Goal: Task Accomplishment & Management: Manage account settings

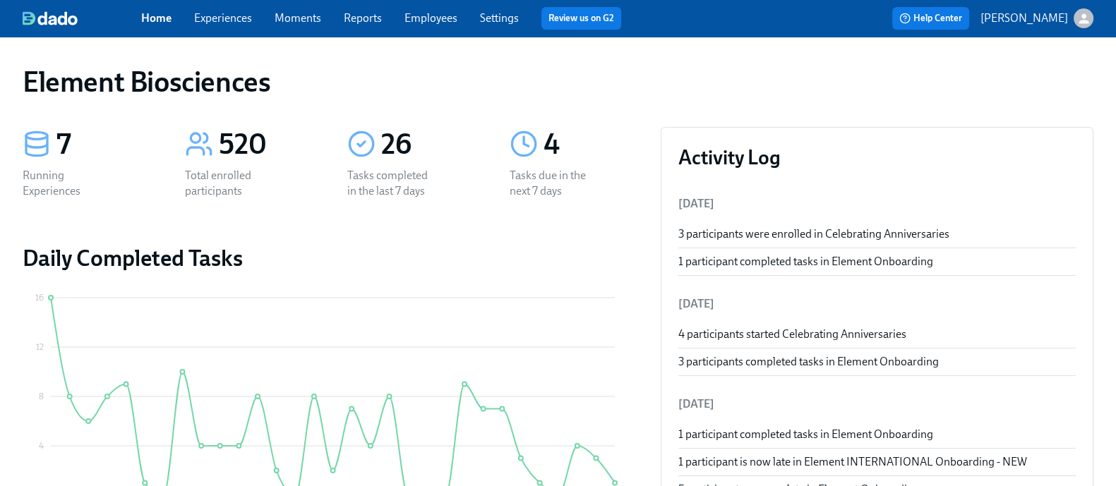
click at [252, 23] on link "Experiences" at bounding box center [223, 17] width 58 height 13
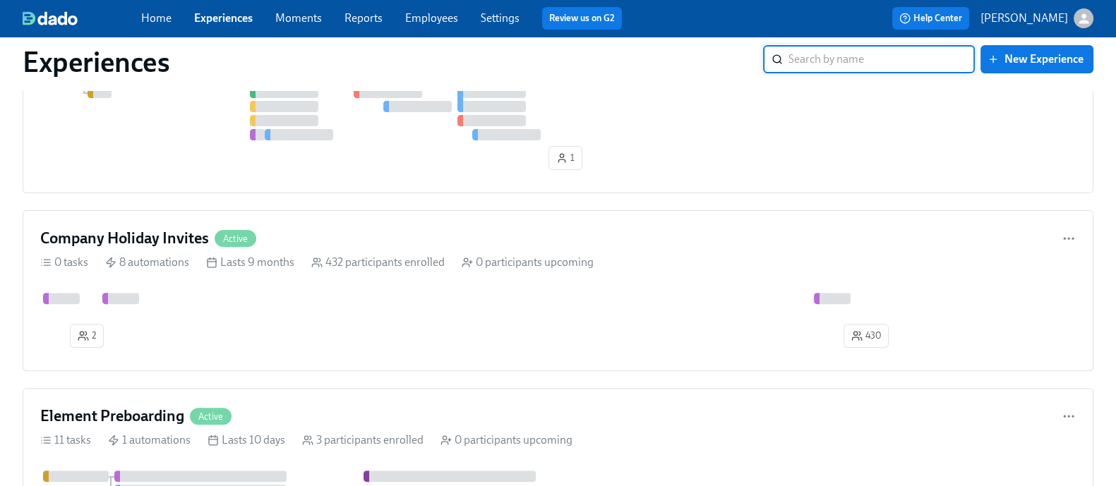
scroll to position [598, 0]
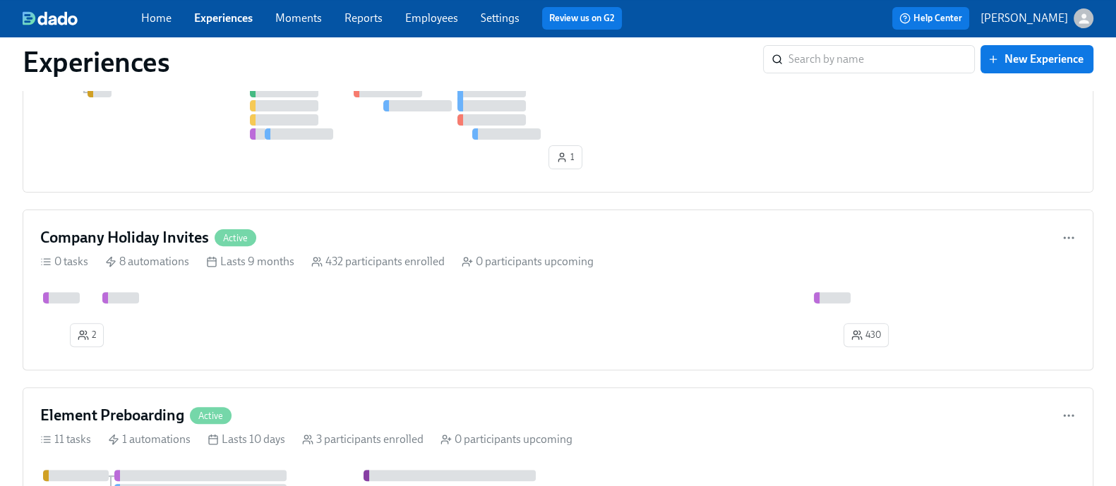
click at [339, 335] on div "2 430" at bounding box center [557, 322] width 1035 height 61
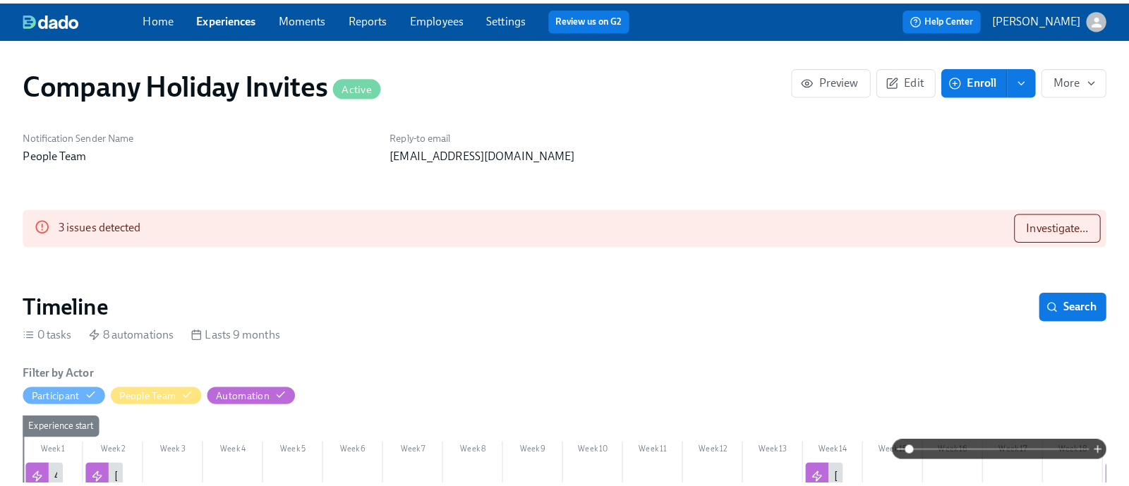
scroll to position [0, 1333]
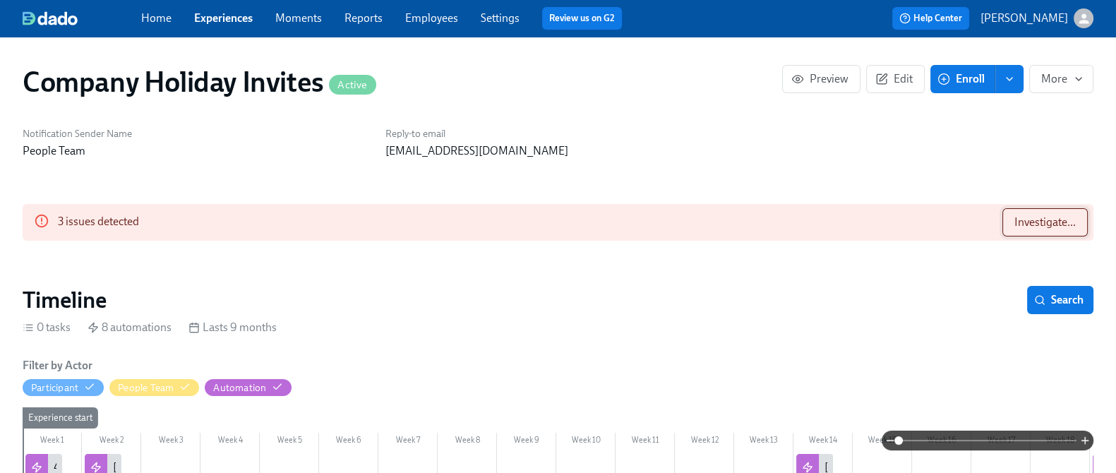
click at [1039, 217] on span "Investigate..." at bounding box center [1044, 222] width 61 height 14
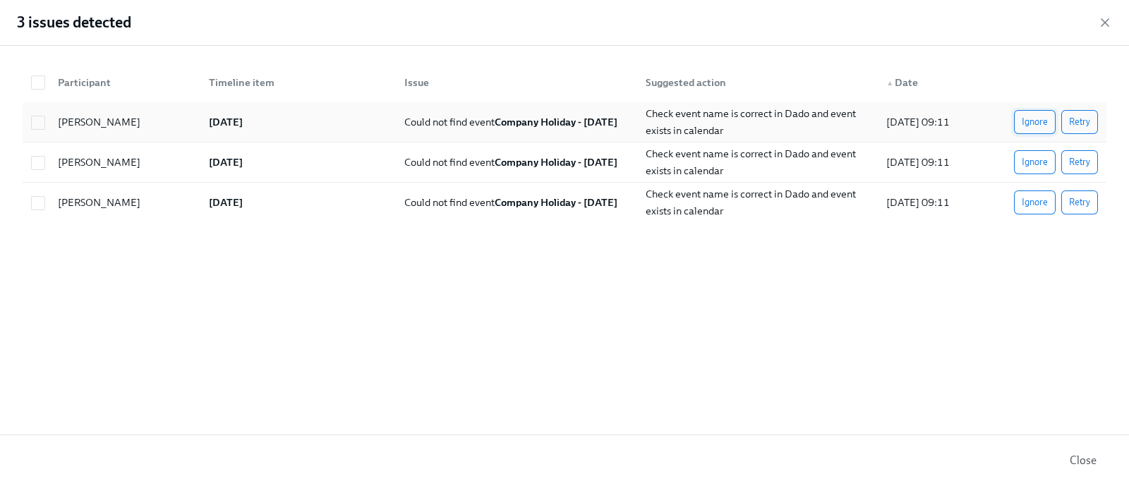
click at [1038, 128] on span "Ignore" at bounding box center [1035, 122] width 26 height 14
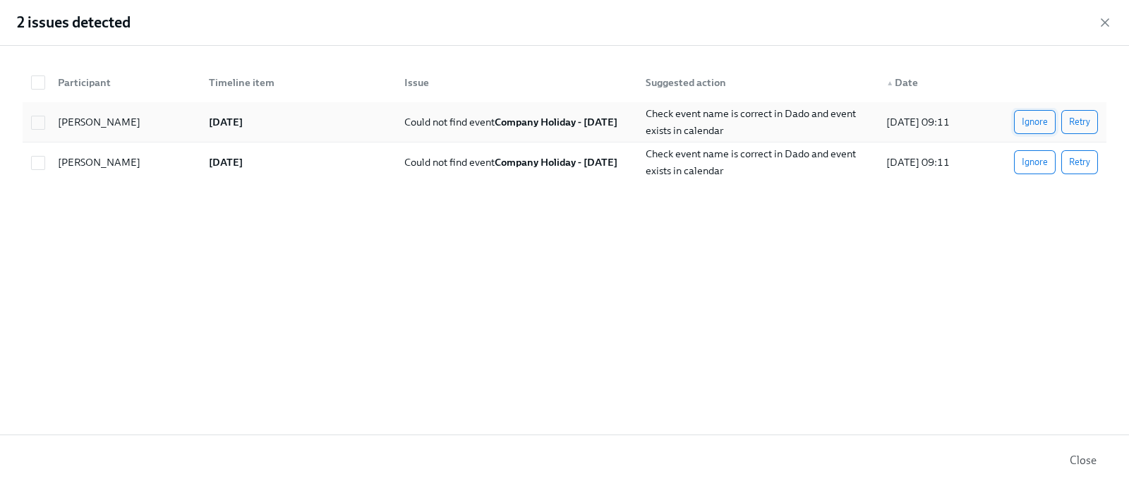
click at [1032, 158] on span "Ignore" at bounding box center [1035, 162] width 26 height 14
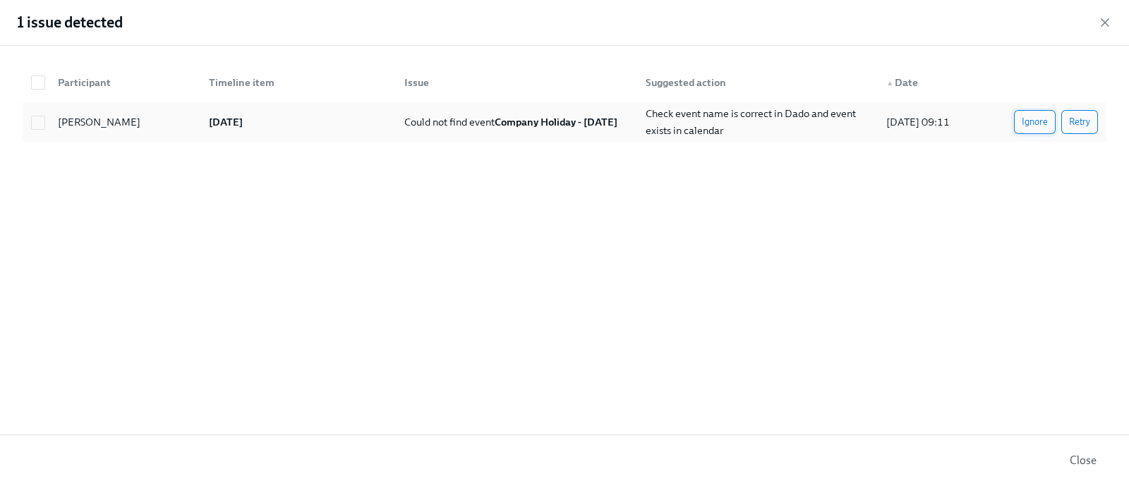
click at [1034, 119] on span "Ignore" at bounding box center [1035, 122] width 26 height 14
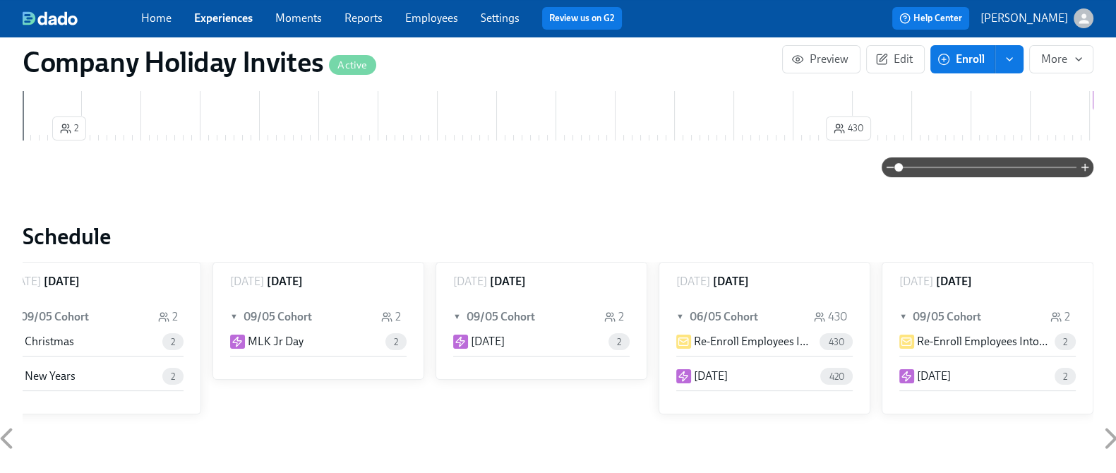
scroll to position [361, 0]
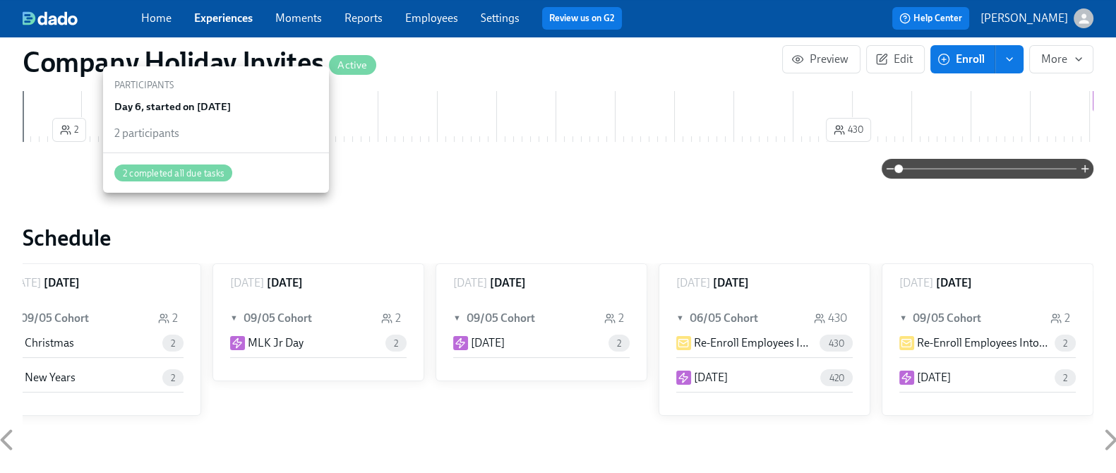
click at [78, 135] on span "2" at bounding box center [69, 130] width 18 height 14
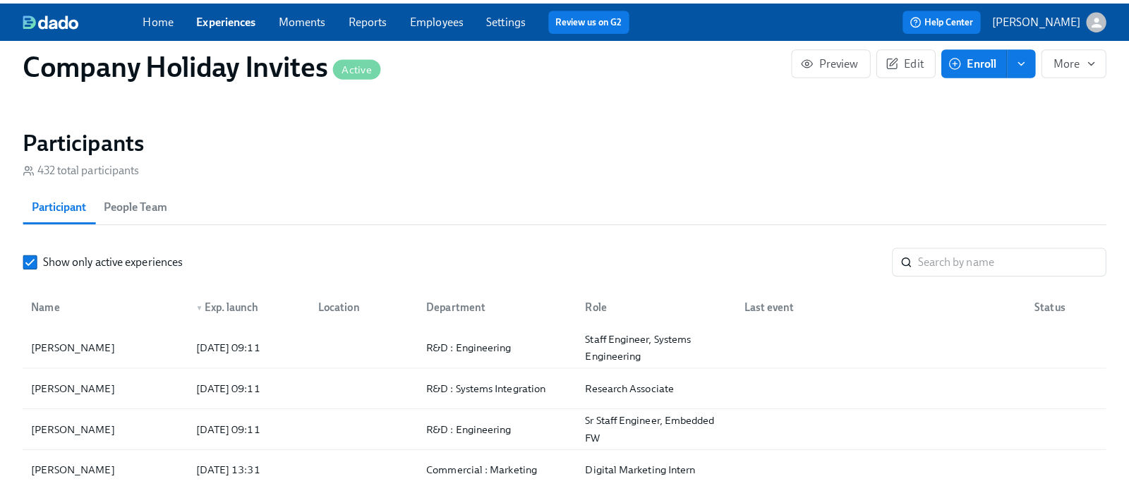
scroll to position [1002, 0]
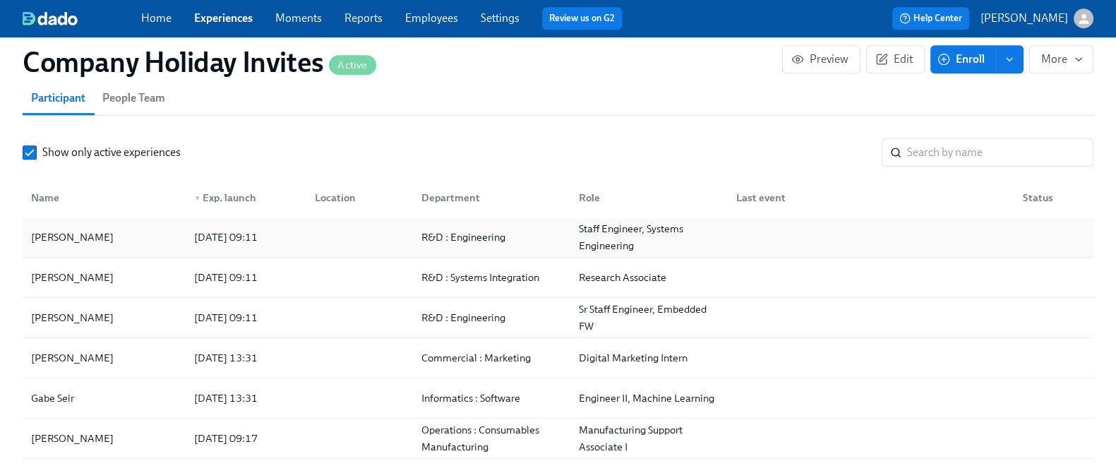
click at [157, 238] on div "[PERSON_NAME]" at bounding box center [103, 237] width 157 height 28
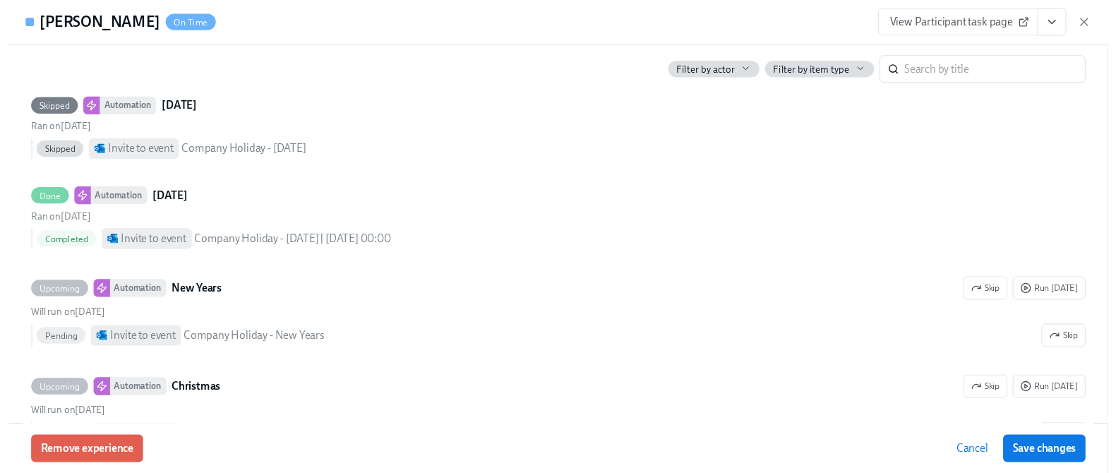
scroll to position [400, 0]
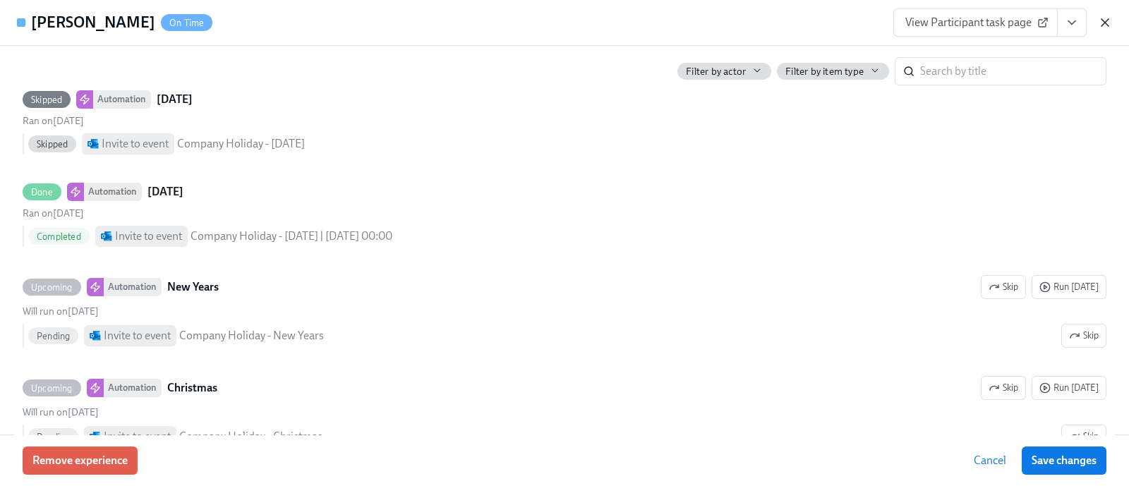
click at [1108, 25] on icon "button" at bounding box center [1105, 22] width 7 height 7
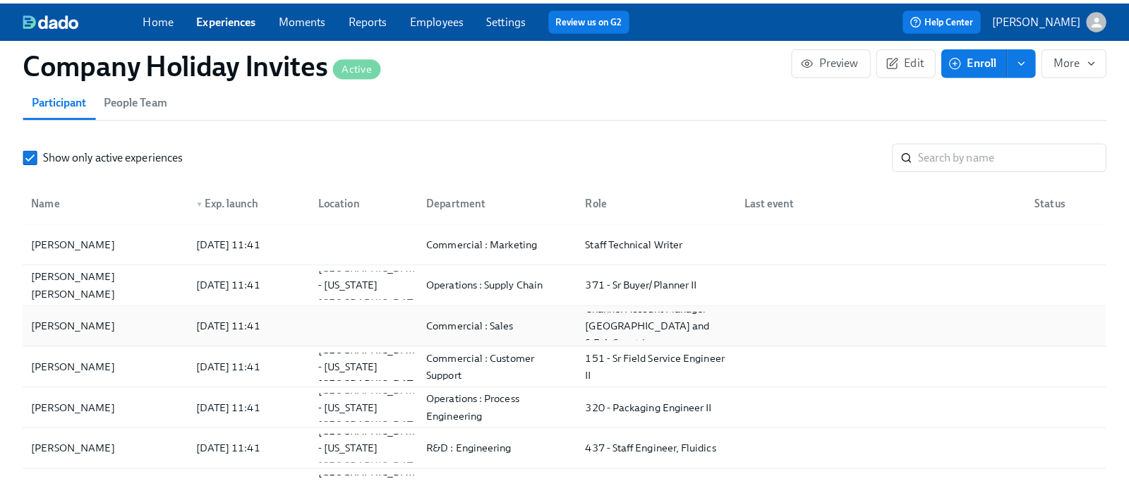
scroll to position [966, 0]
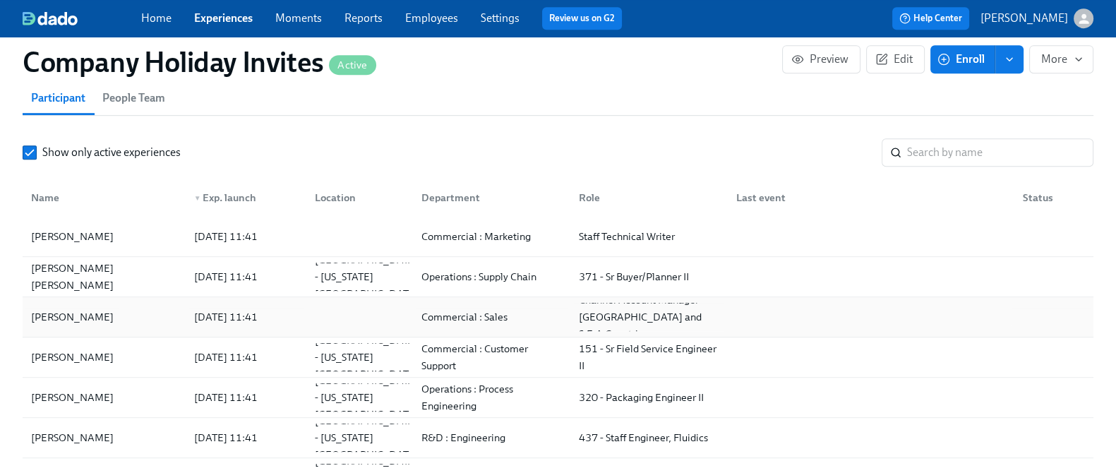
click at [162, 315] on div "[PERSON_NAME]" at bounding box center [103, 317] width 157 height 28
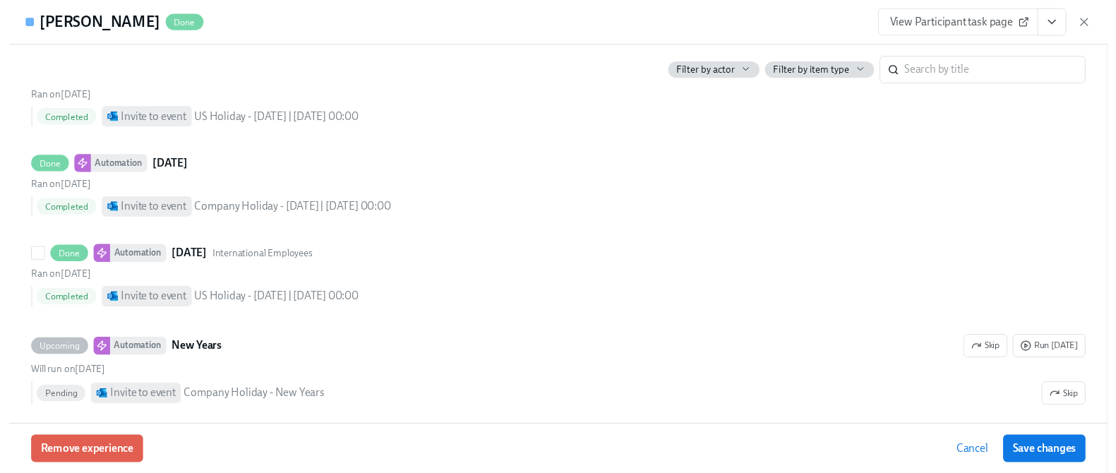
scroll to position [338, 0]
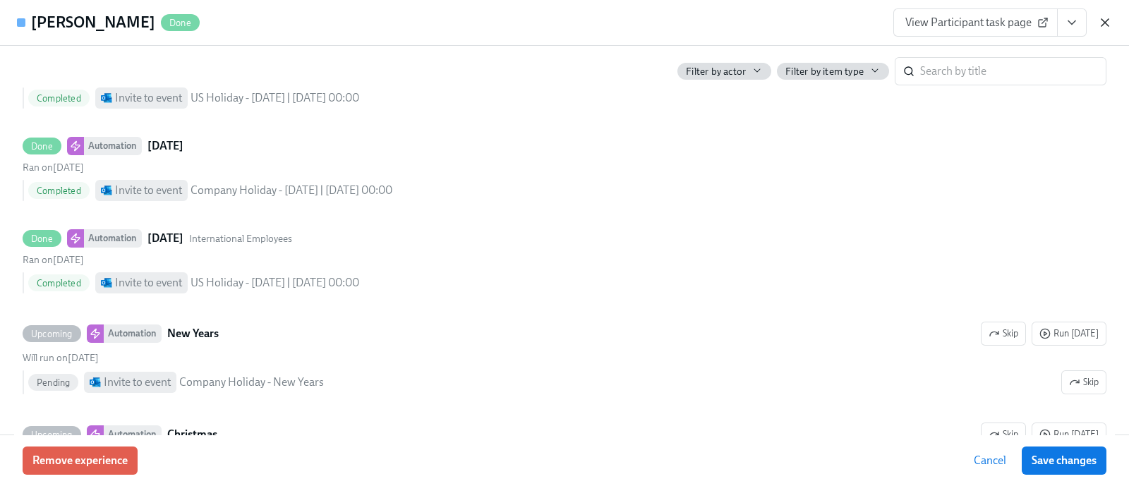
click at [1110, 21] on icon "button" at bounding box center [1105, 23] width 14 height 14
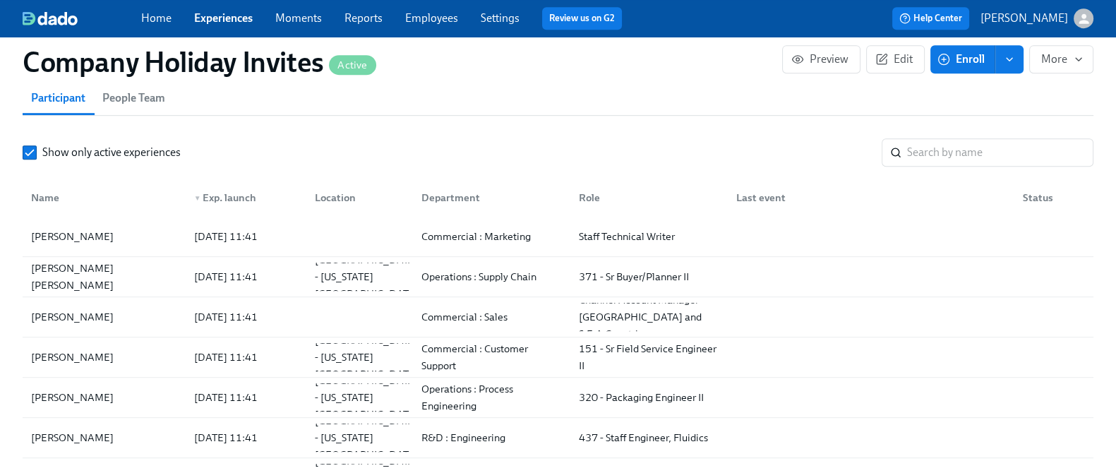
click at [246, 12] on link "Experiences" at bounding box center [223, 17] width 59 height 13
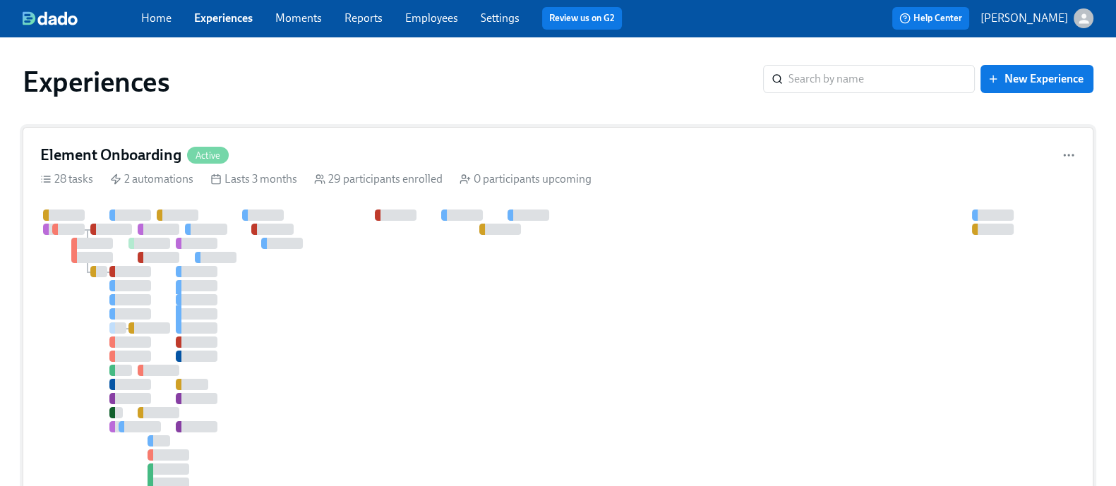
click at [260, 263] on div at bounding box center [537, 349] width 995 height 279
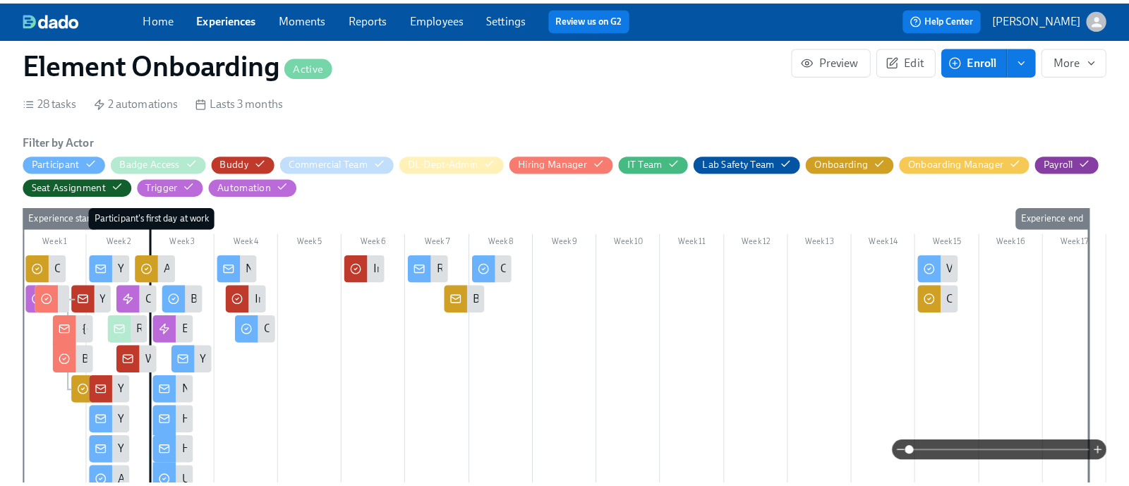
scroll to position [370, 0]
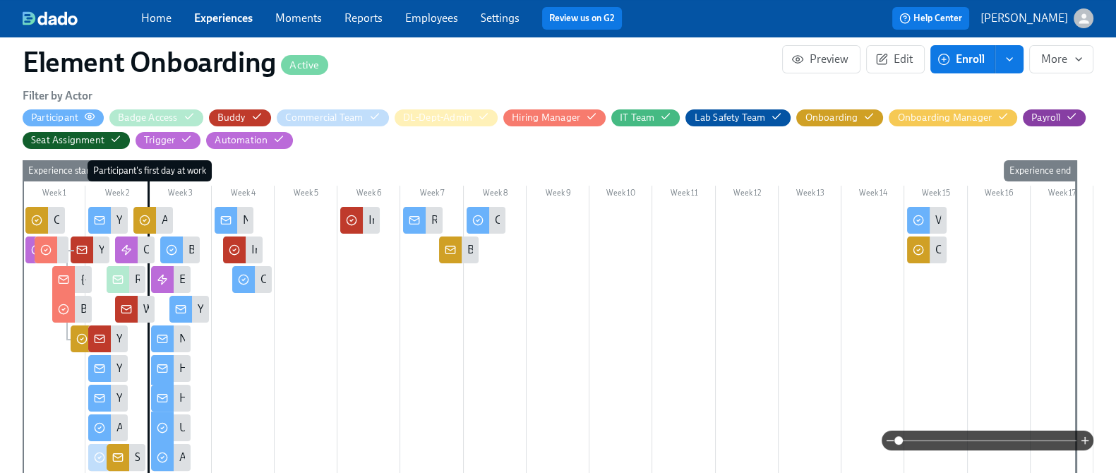
click at [95, 118] on icon "button" at bounding box center [89, 116] width 11 height 11
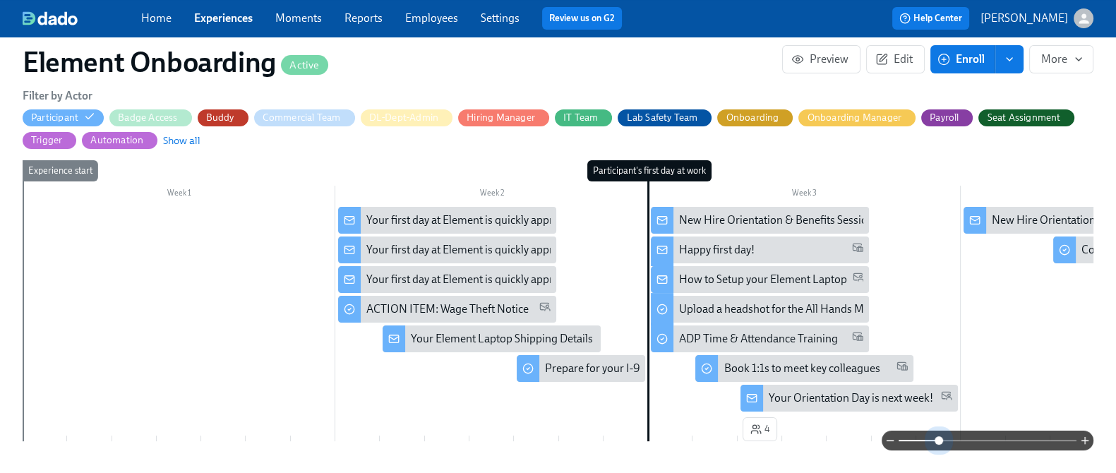
click at [929, 440] on span at bounding box center [987, 441] width 178 height 20
click at [906, 442] on span at bounding box center [987, 441] width 178 height 20
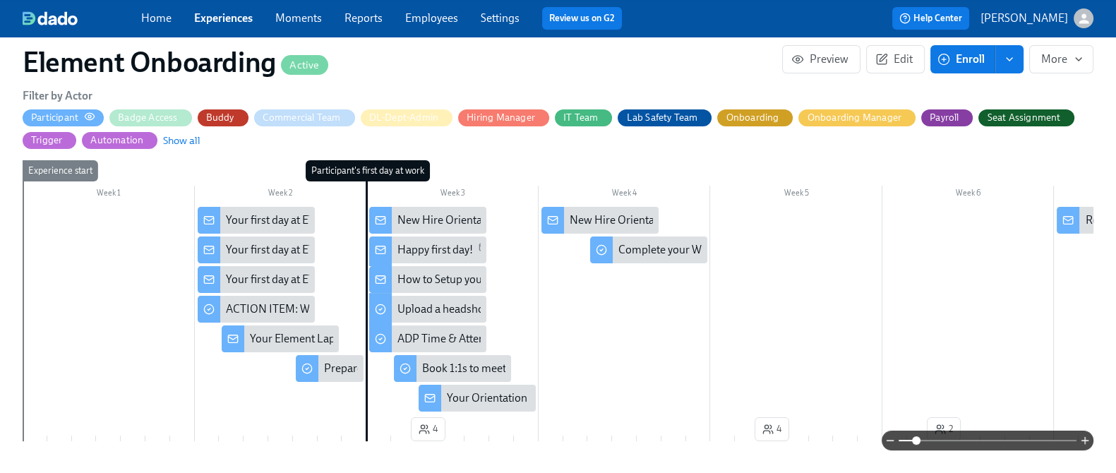
click at [95, 112] on icon "button" at bounding box center [89, 116] width 11 height 11
click at [143, 142] on div "Automation" at bounding box center [116, 139] width 53 height 13
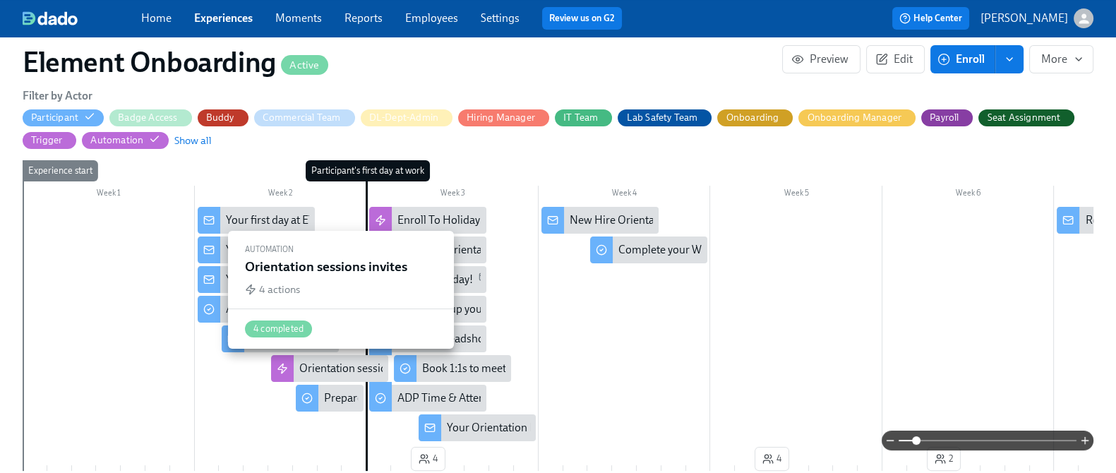
click at [369, 361] on div "Orientation sessions invites" at bounding box center [365, 369] width 132 height 16
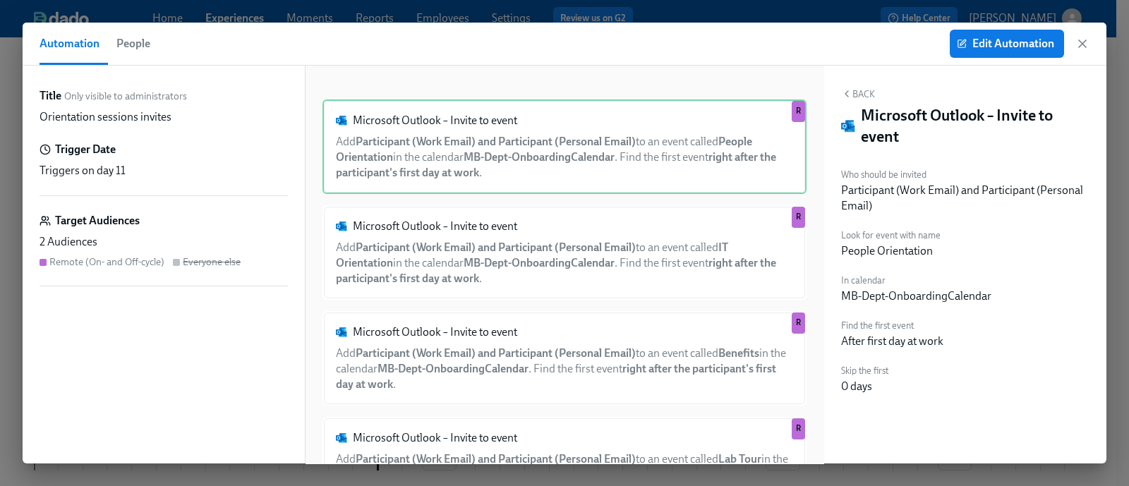
click at [1090, 40] on div "Automation People Edit Automation" at bounding box center [565, 44] width 1084 height 43
click at [1085, 42] on icon "button" at bounding box center [1083, 44] width 14 height 14
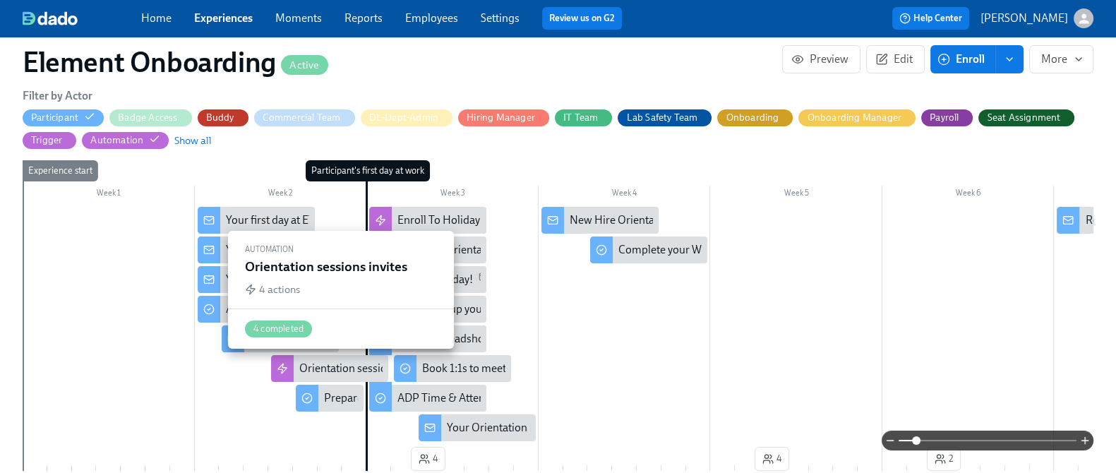
click at [307, 366] on div "Orientation sessions invites" at bounding box center [329, 368] width 117 height 27
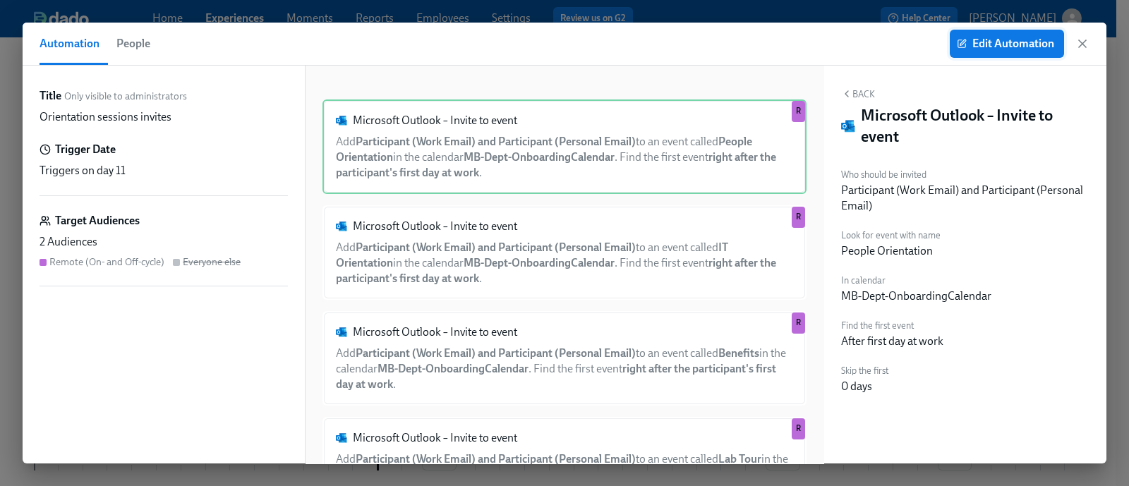
click at [958, 49] on button "Edit Automation" at bounding box center [1007, 44] width 114 height 28
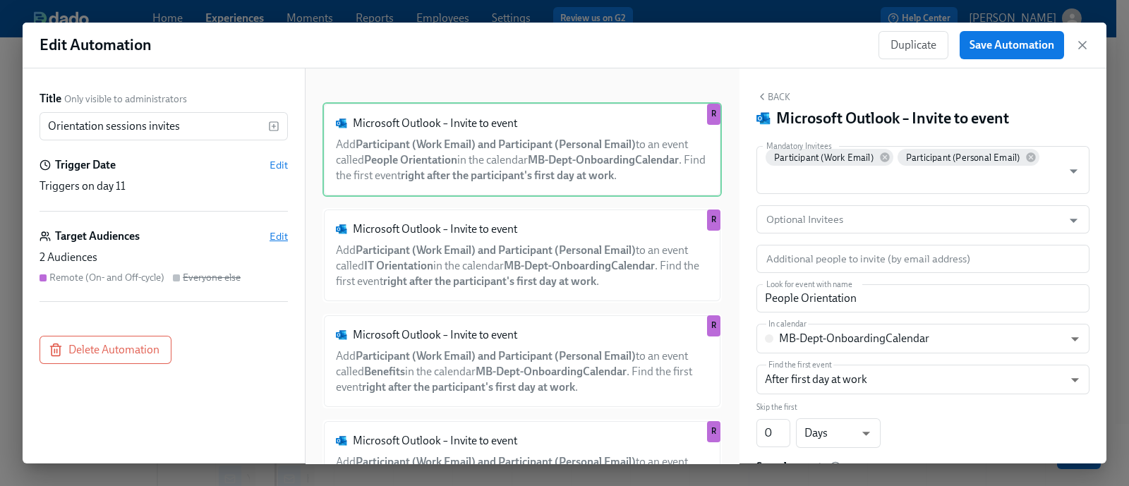
click at [276, 238] on span "Edit" at bounding box center [279, 236] width 18 height 14
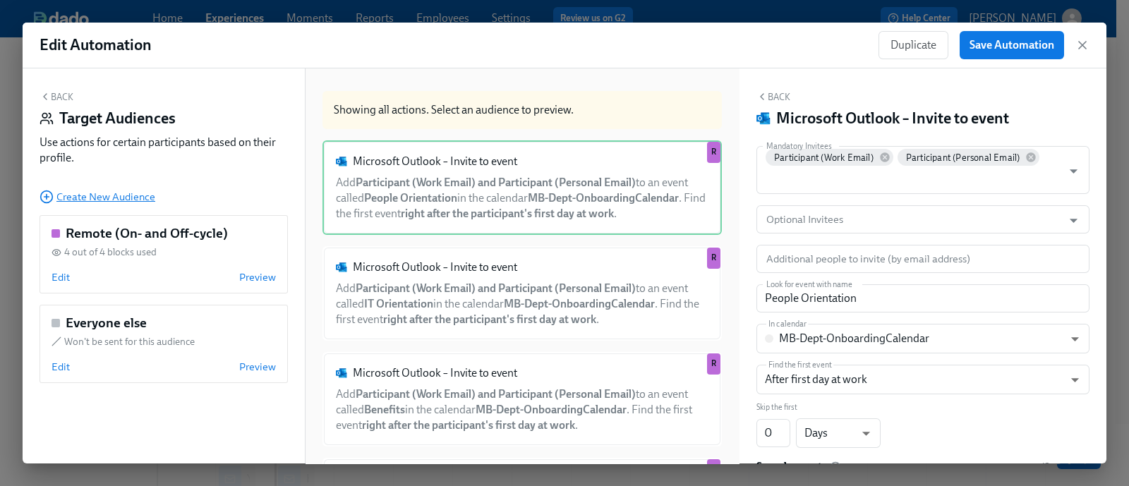
click at [121, 191] on span "Create New Audience" at bounding box center [98, 197] width 116 height 14
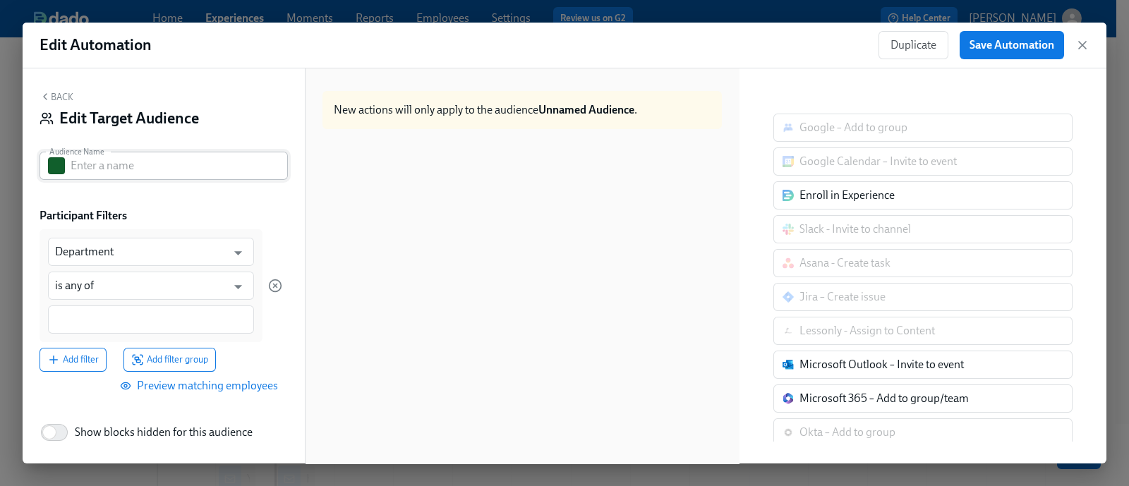
click at [52, 169] on button "button" at bounding box center [56, 165] width 17 height 17
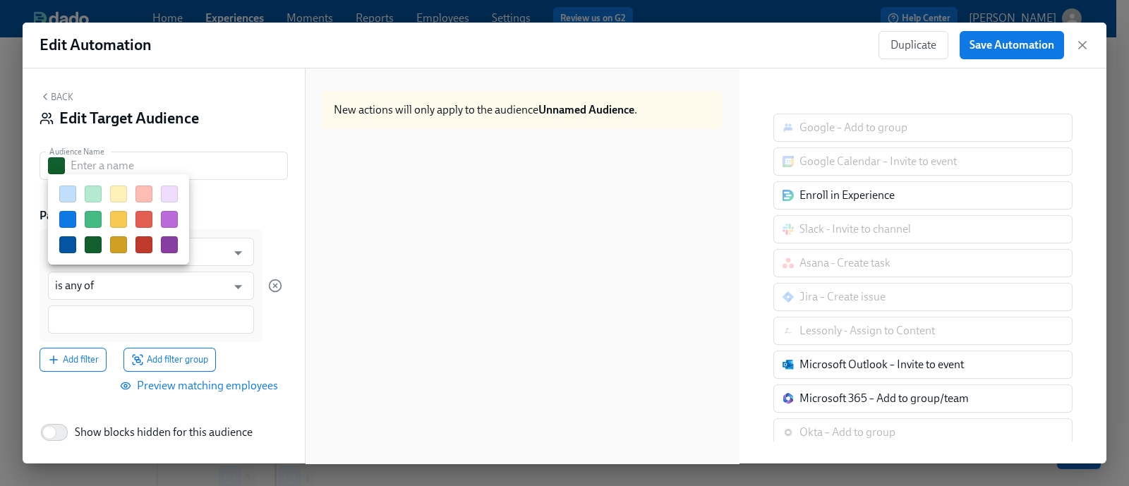
click at [73, 199] on button "button" at bounding box center [67, 194] width 17 height 17
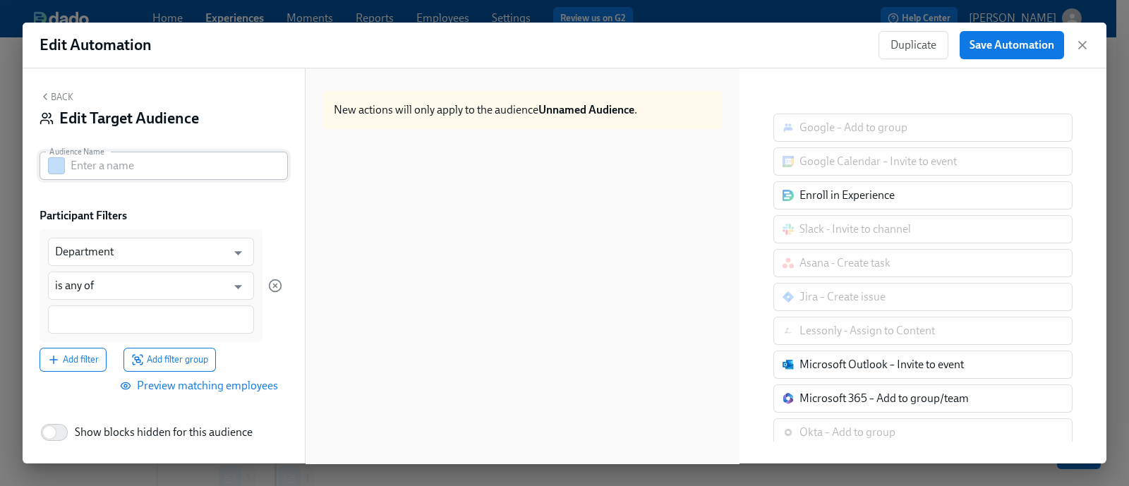
click at [124, 152] on input "text" at bounding box center [179, 166] width 217 height 28
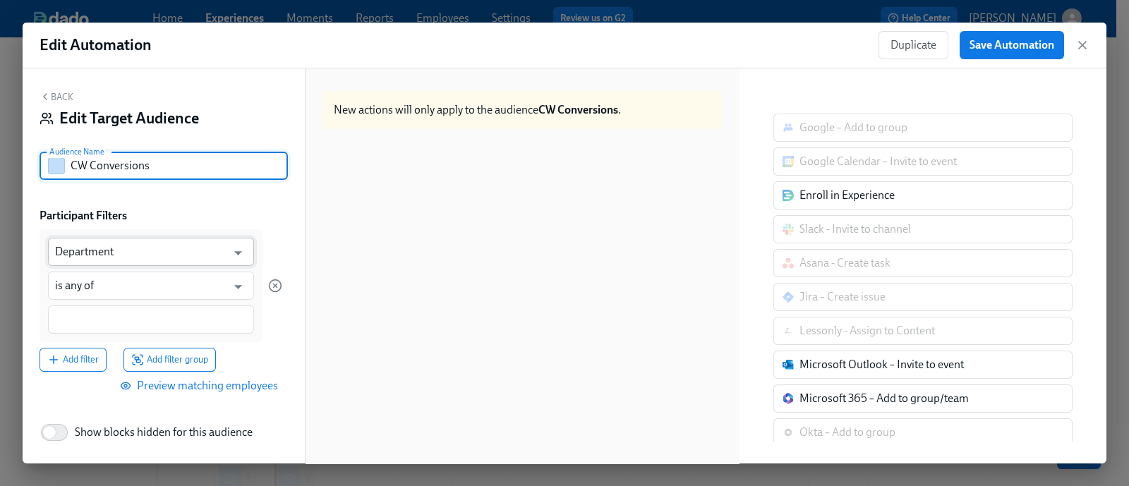
type input "CW Conversions"
click at [113, 257] on input "Department" at bounding box center [141, 252] width 172 height 28
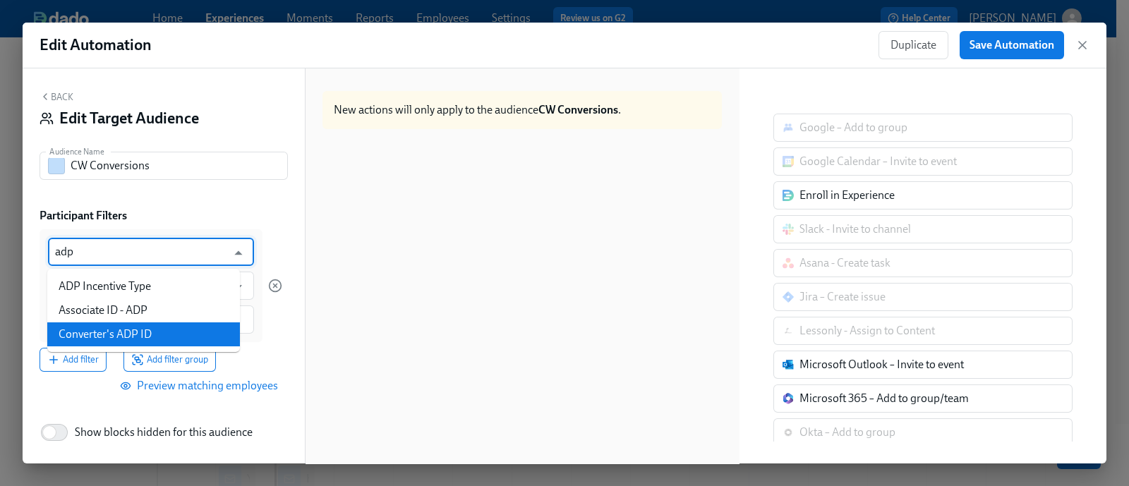
click at [133, 337] on li "Converter's ADP ID" at bounding box center [143, 335] width 193 height 24
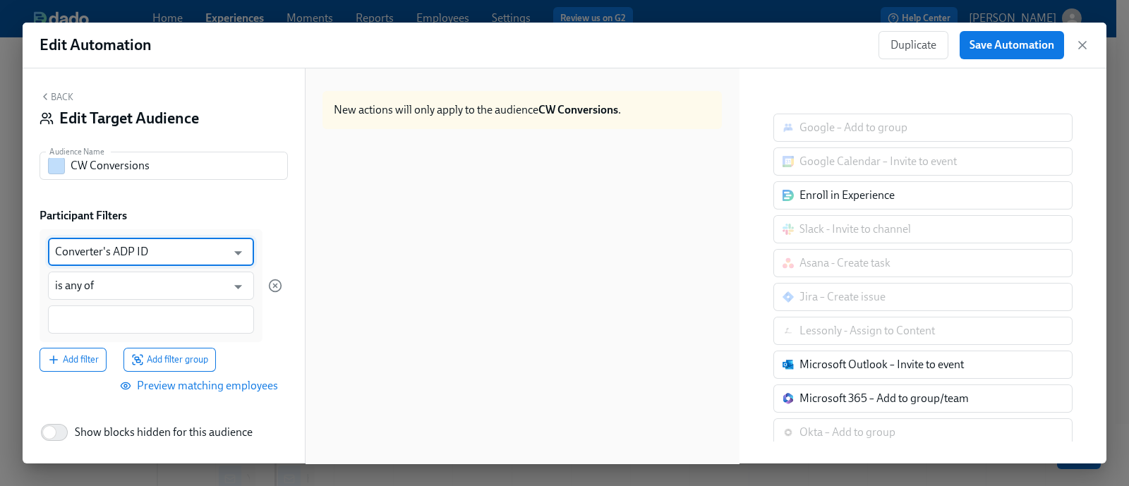
type input "Converter's ADP ID"
click at [262, 196] on div "Back Edit Target Audience Audience Name CW Conversions Audience Name Participan…" at bounding box center [164, 265] width 282 height 395
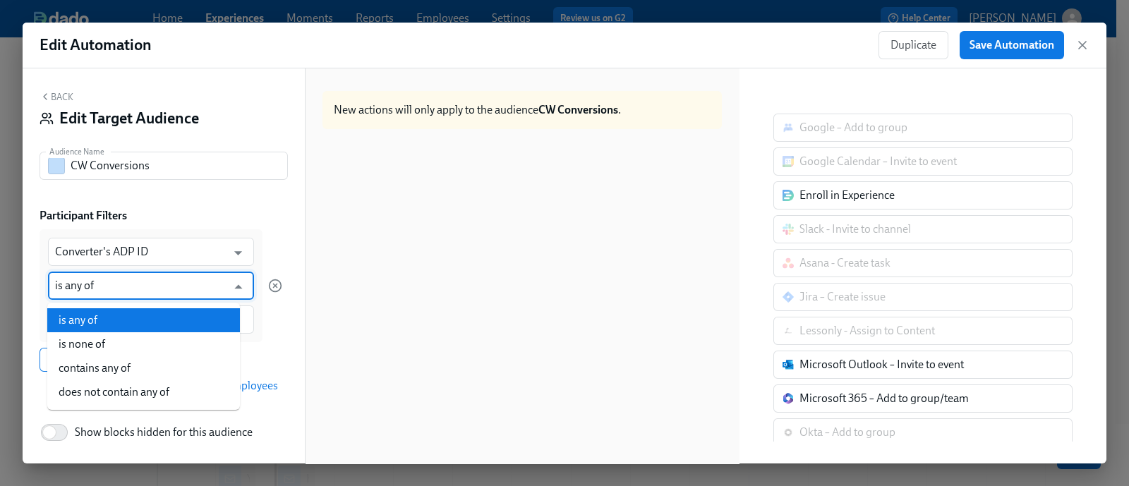
click at [149, 298] on input "is any of" at bounding box center [141, 286] width 172 height 28
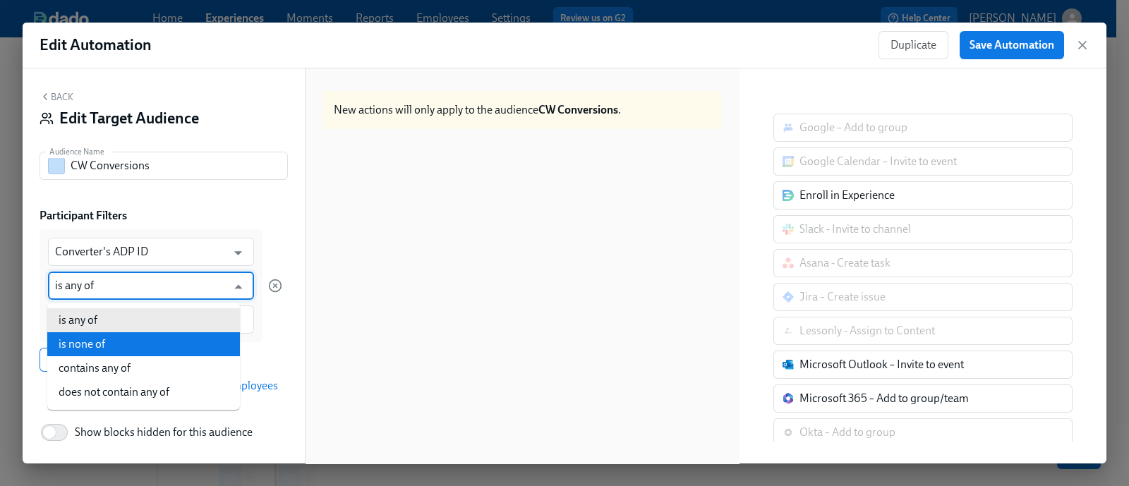
click at [168, 348] on li "is none of" at bounding box center [143, 344] width 193 height 24
type input "is none of"
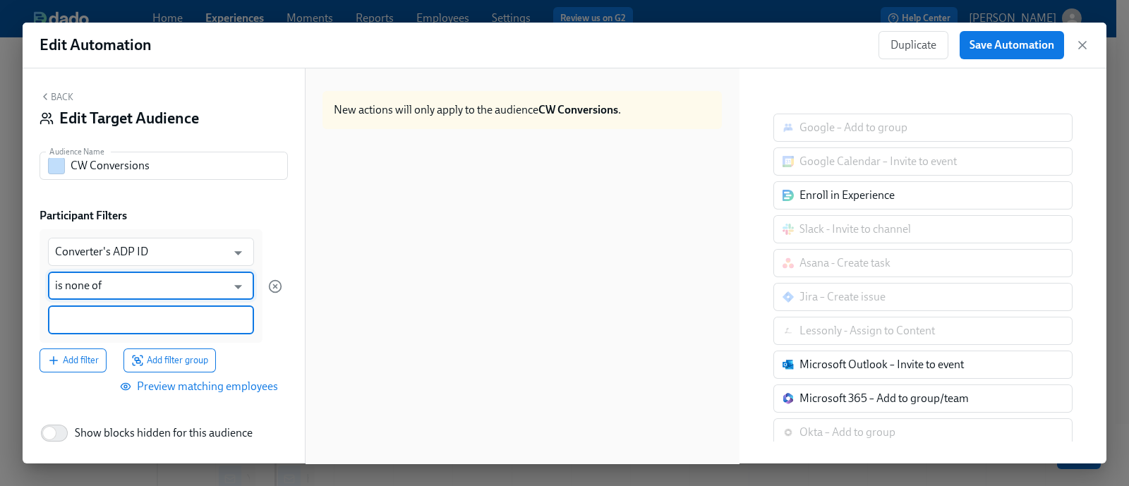
click at [133, 319] on input at bounding box center [151, 320] width 192 height 15
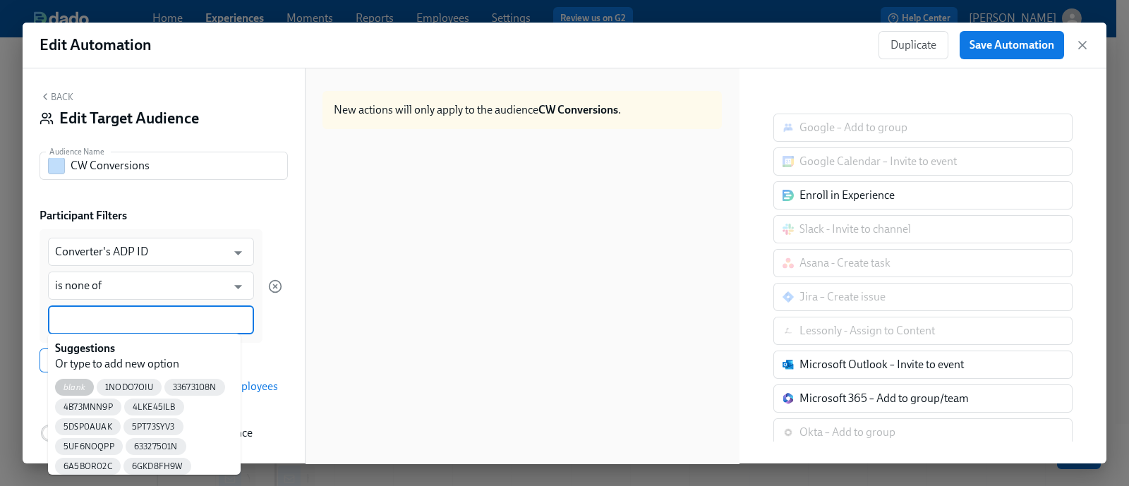
click at [75, 383] on span "blank" at bounding box center [74, 388] width 39 height 11
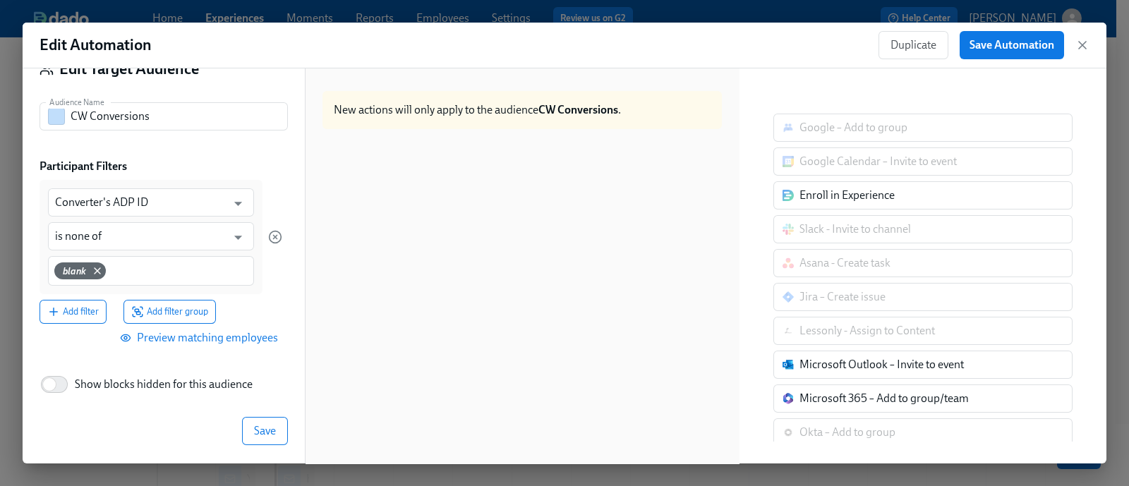
scroll to position [52, 0]
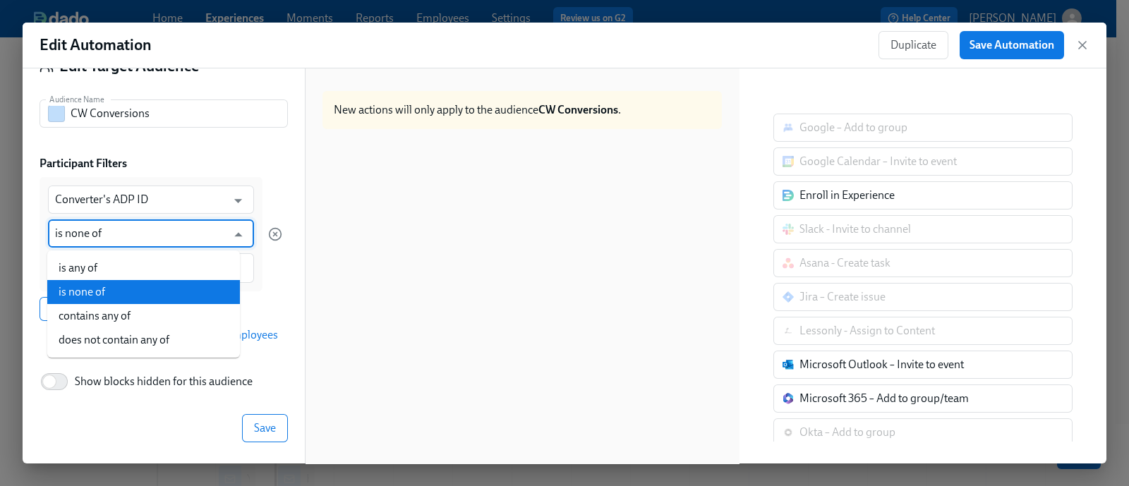
click at [102, 233] on input "is none of" at bounding box center [141, 233] width 172 height 28
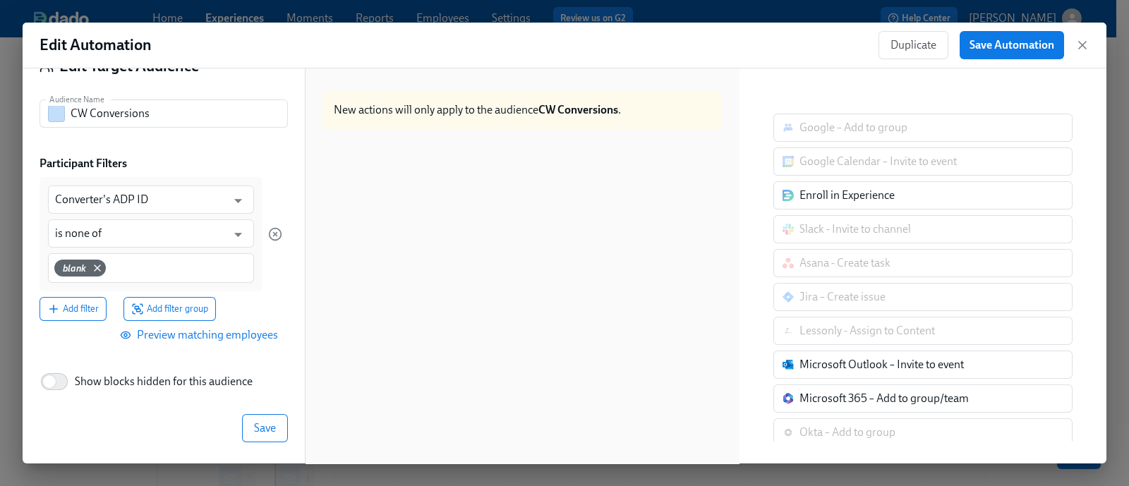
click at [268, 140] on div "Back Edit Target Audience Audience Name CW Conversions Audience Name Participan…" at bounding box center [164, 265] width 282 height 395
click at [219, 337] on span "Preview matching employees" at bounding box center [200, 335] width 155 height 14
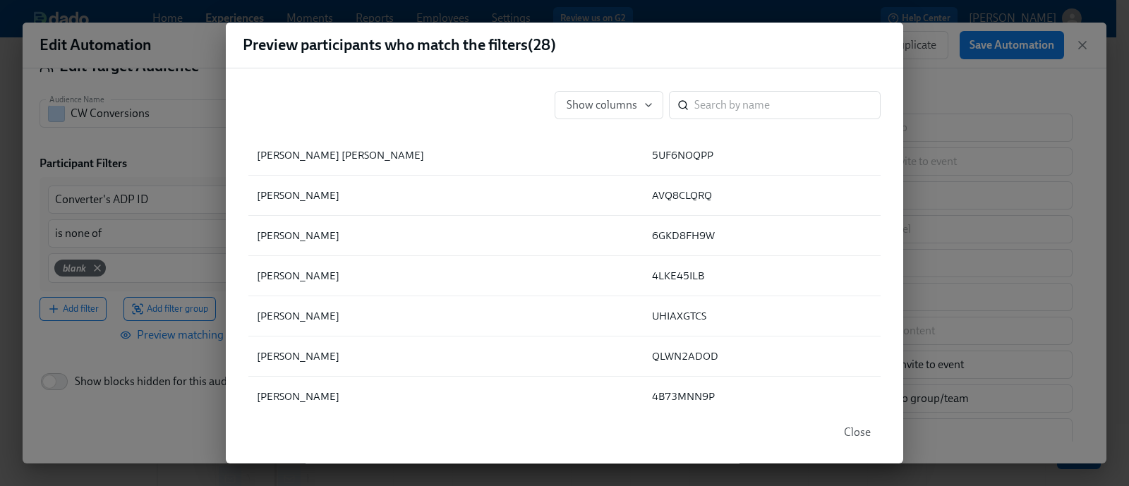
scroll to position [378, 0]
click at [873, 435] on button "Close" at bounding box center [857, 433] width 47 height 28
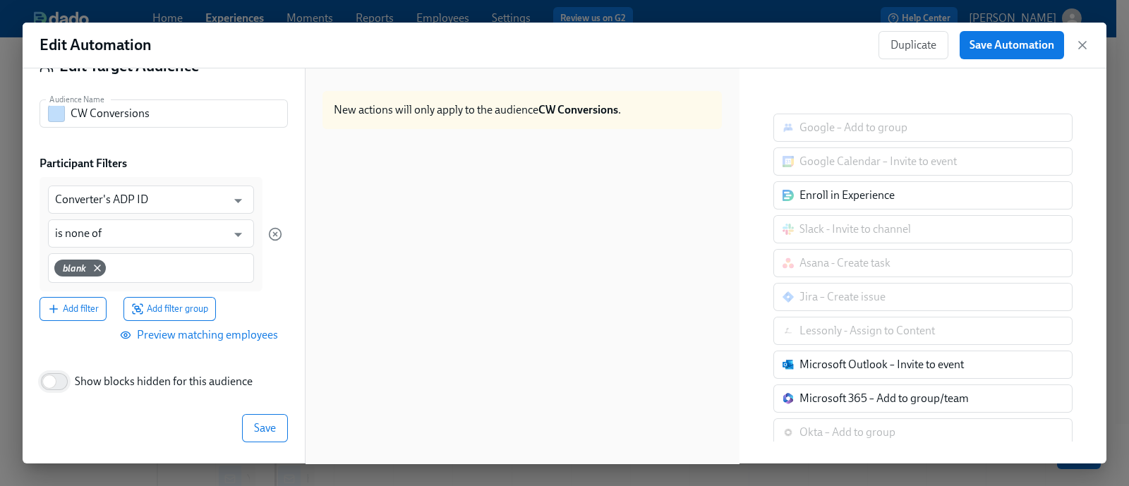
click at [61, 375] on input "Show blocks hidden for this audience" at bounding box center [49, 381] width 93 height 31
checkbox input "true"
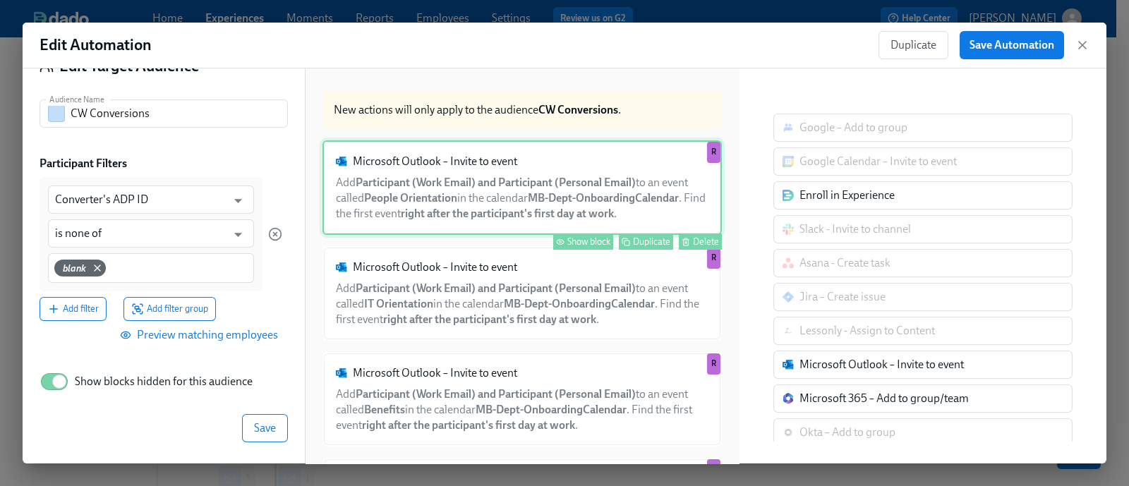
click at [567, 247] on div "Show block" at bounding box center [588, 241] width 43 height 11
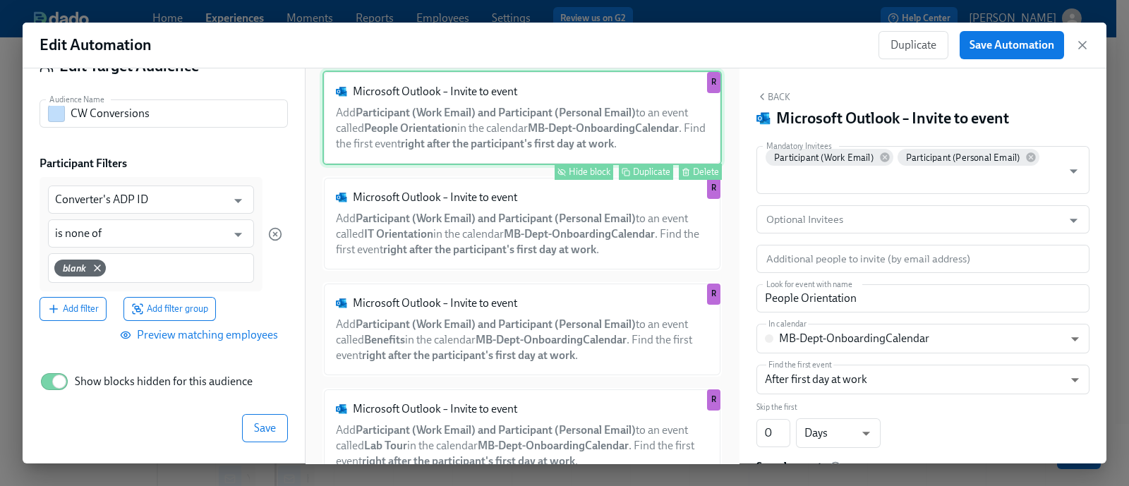
scroll to position [80, 0]
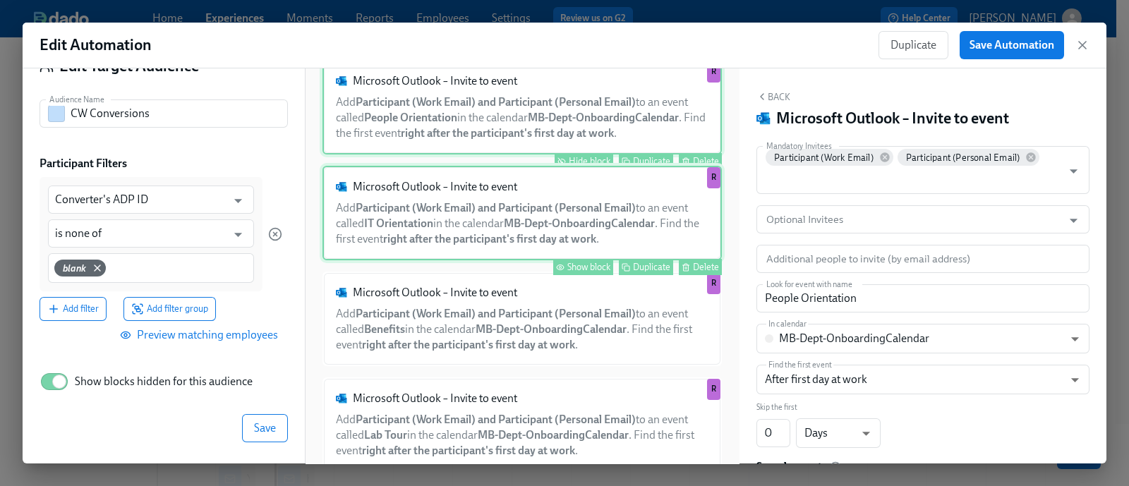
click at [574, 272] on div "Show block" at bounding box center [588, 267] width 43 height 11
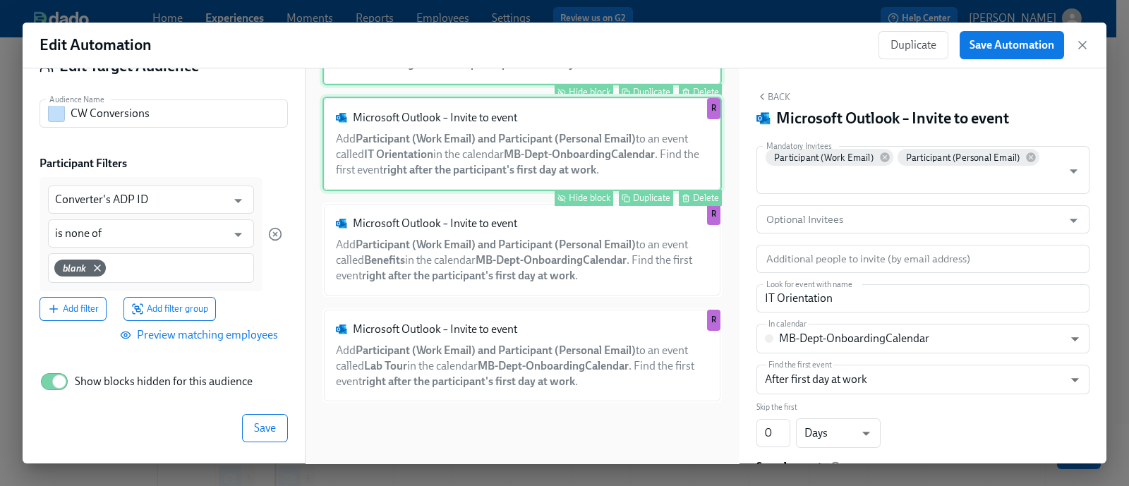
scroll to position [176, 0]
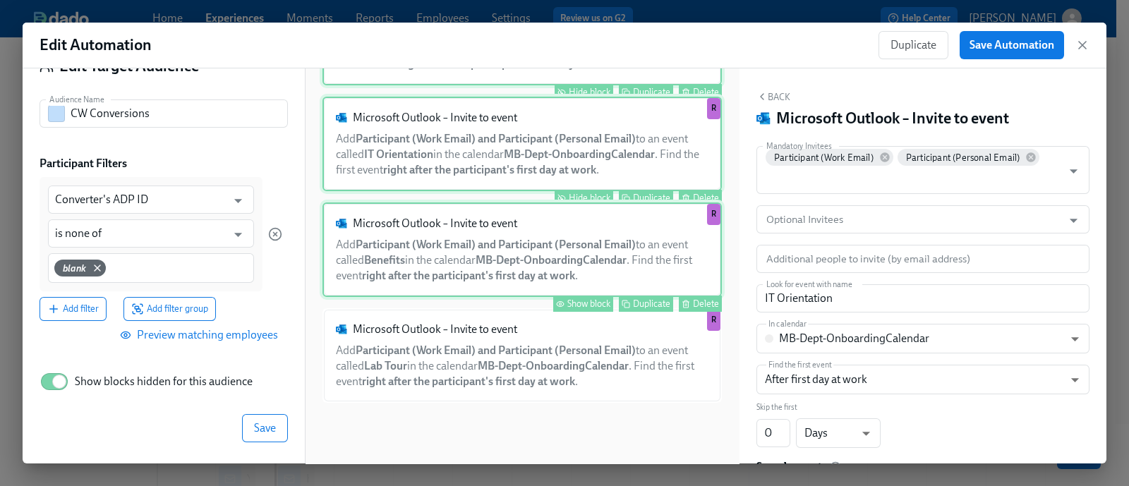
click at [571, 308] on div "Show block" at bounding box center [588, 304] width 43 height 11
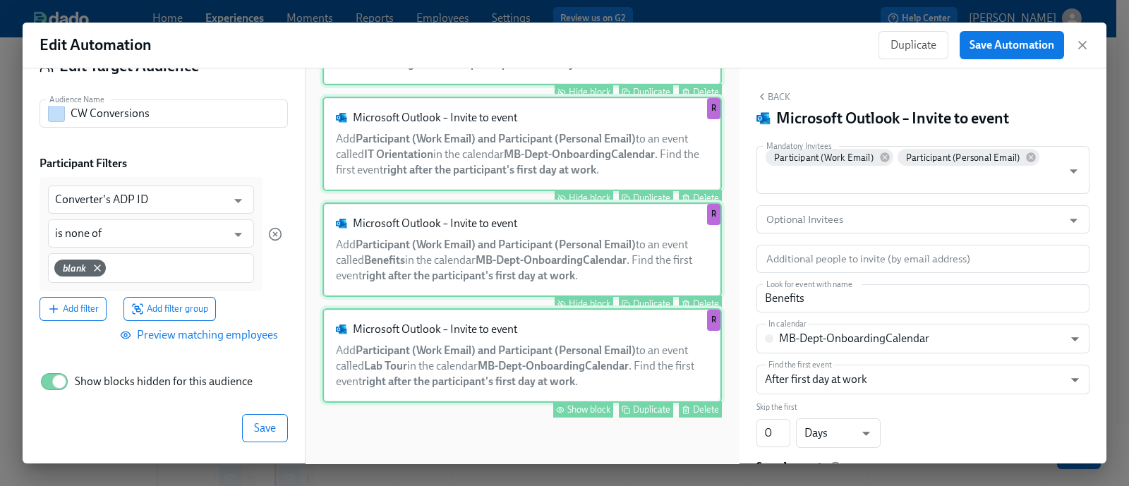
click at [571, 411] on div "Show block" at bounding box center [588, 409] width 43 height 11
type input "Lab Tour"
click at [138, 414] on div "Save" at bounding box center [164, 428] width 248 height 28
click at [245, 435] on button "Save" at bounding box center [265, 428] width 46 height 28
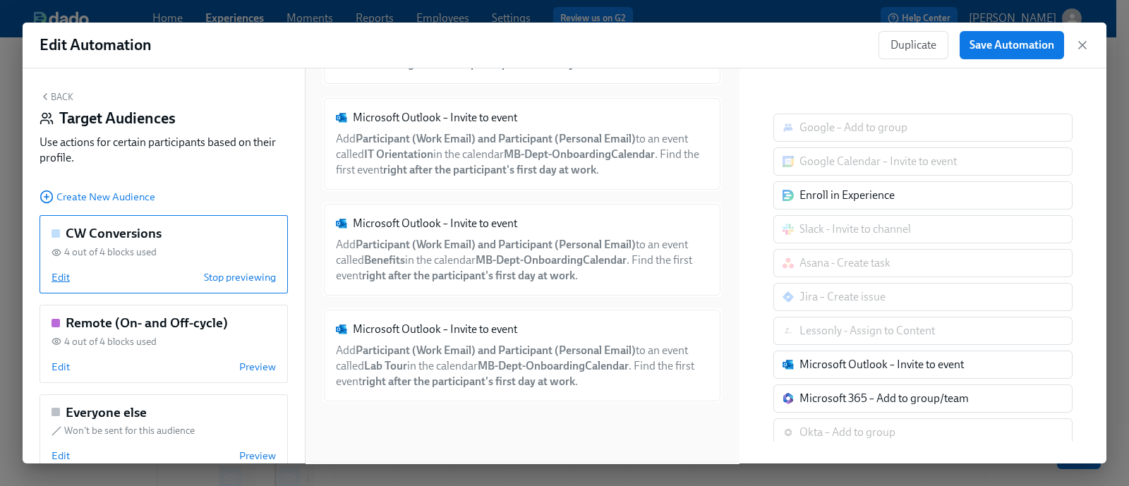
click at [68, 276] on span "Edit" at bounding box center [61, 277] width 18 height 14
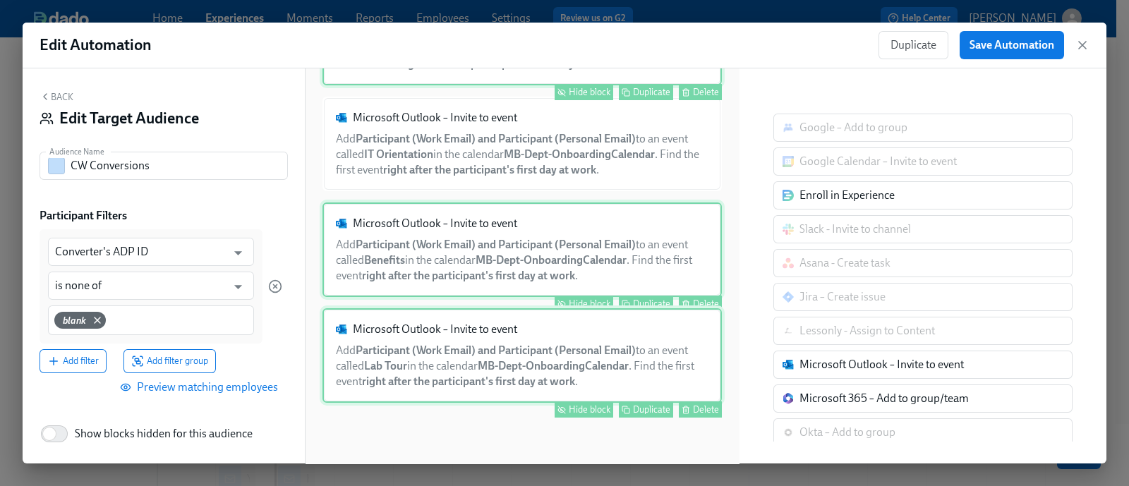
click at [633, 407] on div "Duplicate" at bounding box center [651, 409] width 37 height 11
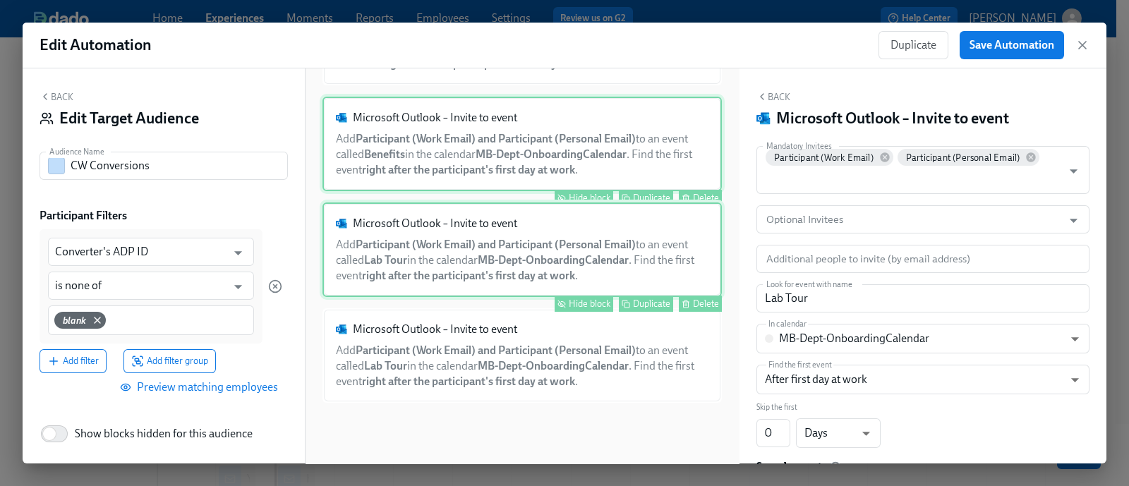
scroll to position [282, 0]
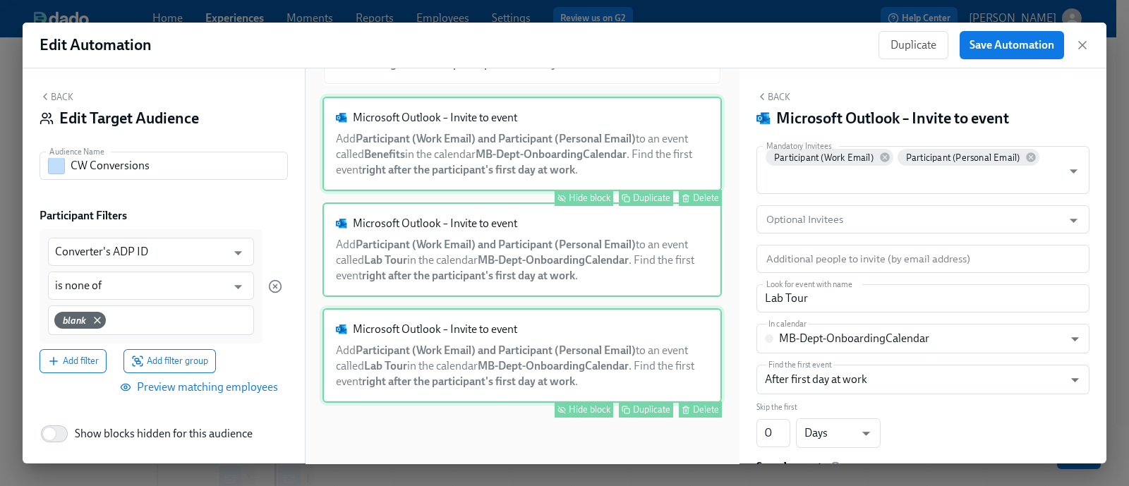
click at [512, 349] on div "Microsoft Outlook – Invite to event Add Participant (Work Email) and Participan…" at bounding box center [522, 355] width 399 height 95
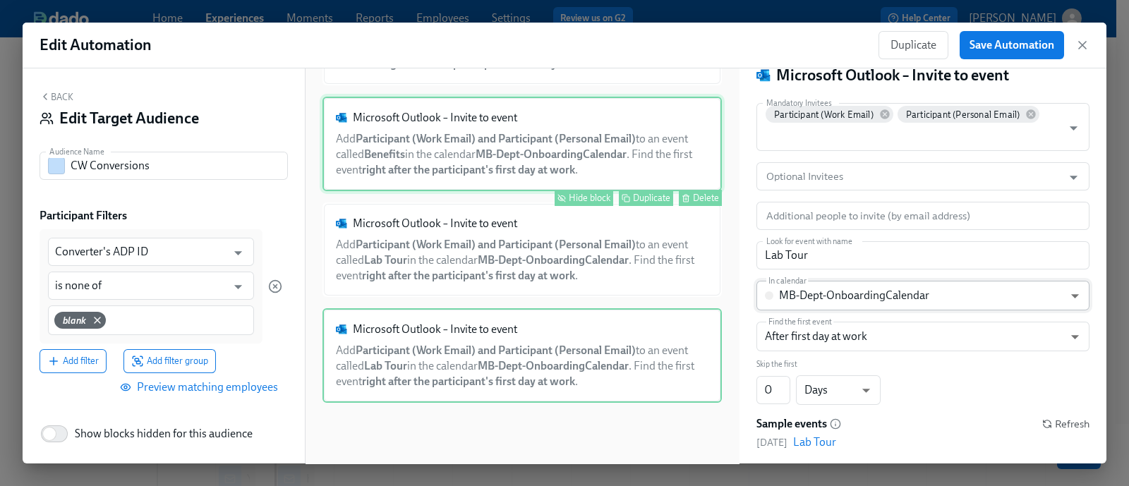
scroll to position [44, 0]
click at [788, 263] on input "Lab Tour" at bounding box center [923, 255] width 333 height 28
paste input "New Hire Building Tour & Coffee"
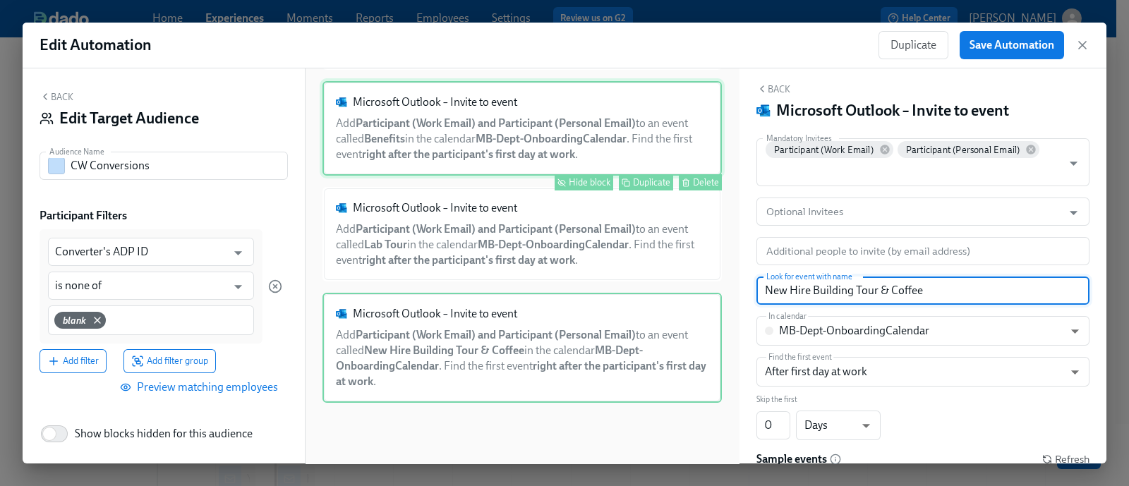
scroll to position [0, 0]
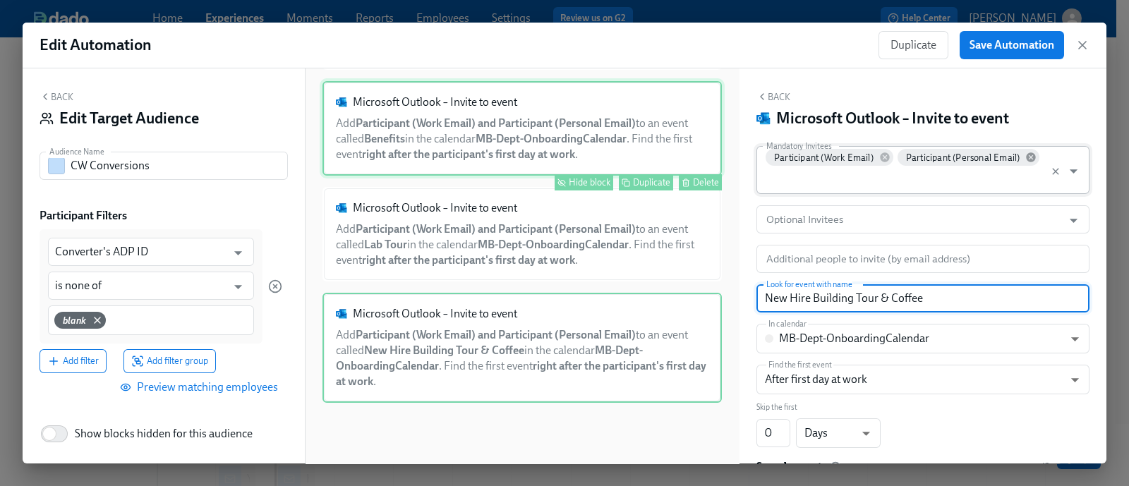
click at [1029, 155] on icon at bounding box center [1031, 157] width 9 height 9
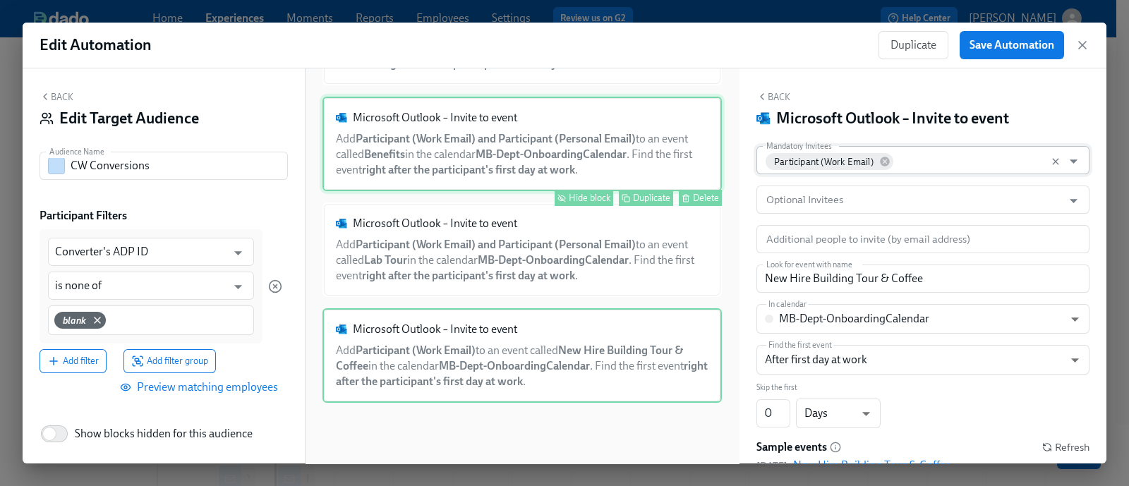
click at [1045, 129] on div "Back Microsoft Outlook – Invite to event Mandatory Invitees Participant (Work E…" at bounding box center [923, 265] width 367 height 395
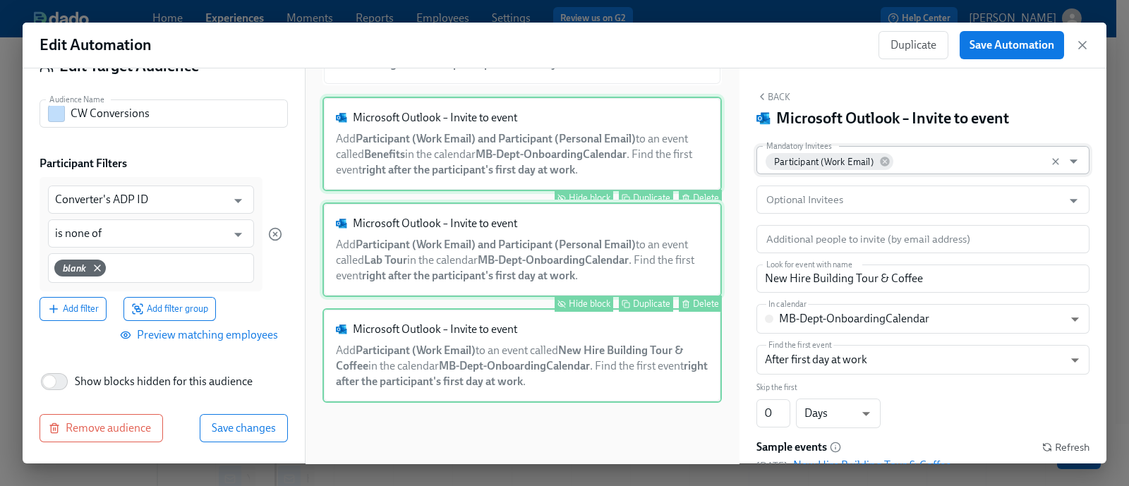
click at [480, 282] on div "Microsoft Outlook – Invite to event Add Participant (Work Email) and Participan…" at bounding box center [522, 250] width 399 height 95
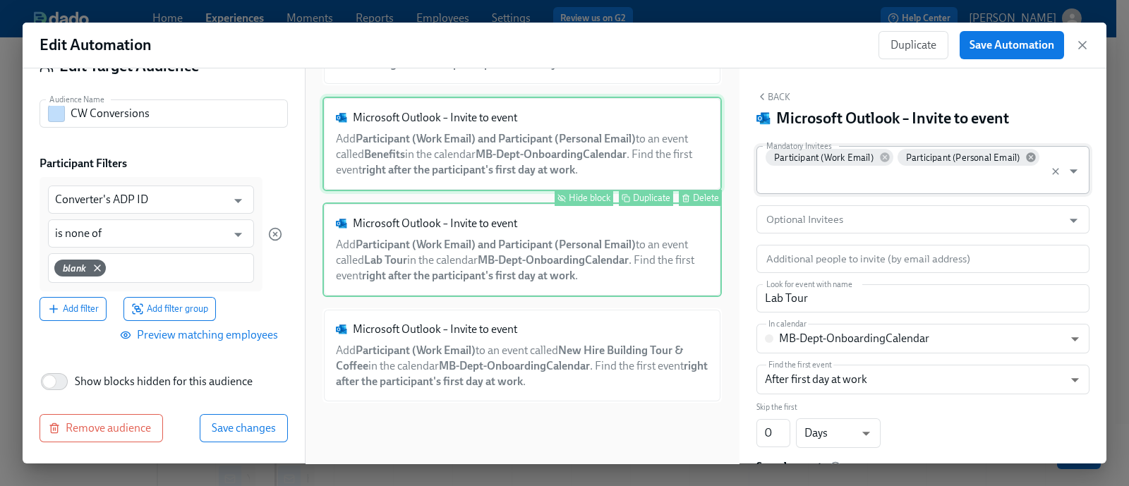
click at [1030, 157] on icon at bounding box center [1031, 157] width 11 height 11
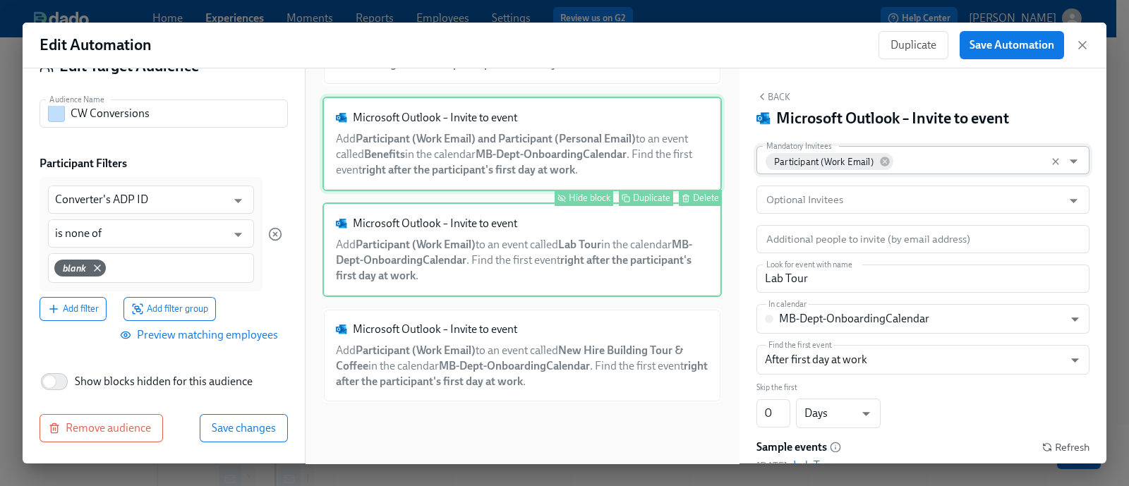
click at [575, 169] on div "Microsoft Outlook – Invite to event Add Participant (Work Email) and Participan…" at bounding box center [522, 144] width 399 height 95
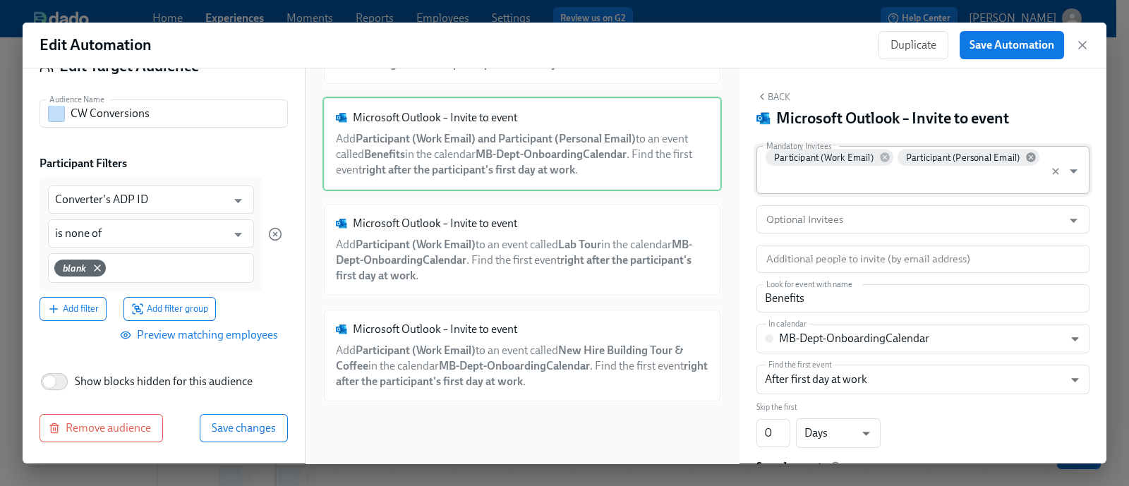
click at [1028, 155] on icon at bounding box center [1031, 157] width 11 height 11
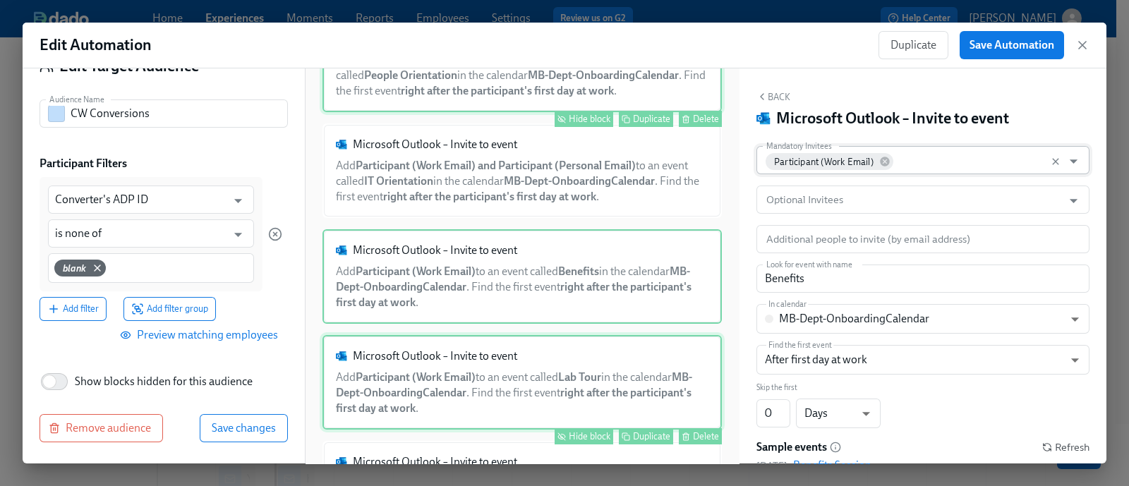
scroll to position [121, 0]
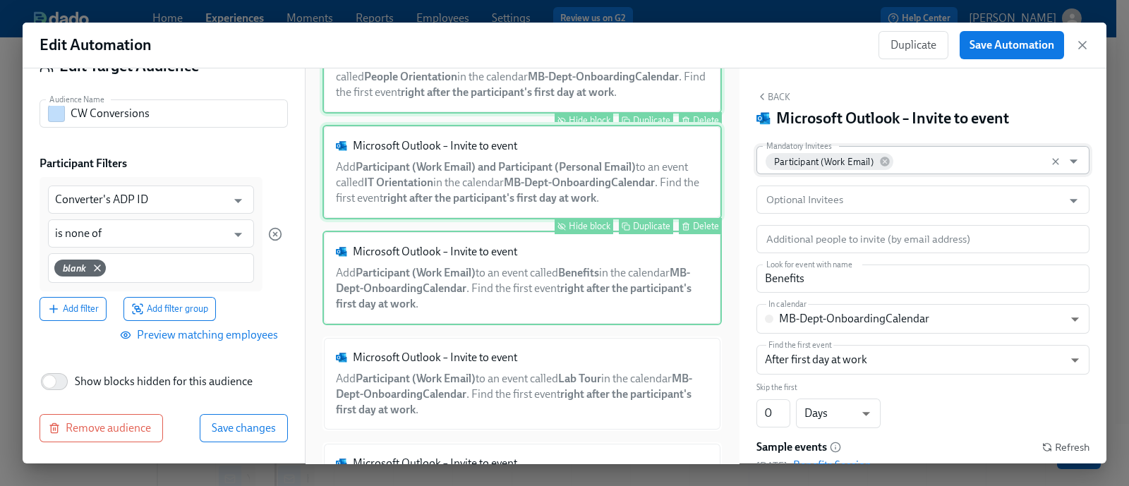
click at [569, 214] on div "Microsoft Outlook – Invite to event Add Participant (Work Email) and Participan…" at bounding box center [522, 172] width 399 height 95
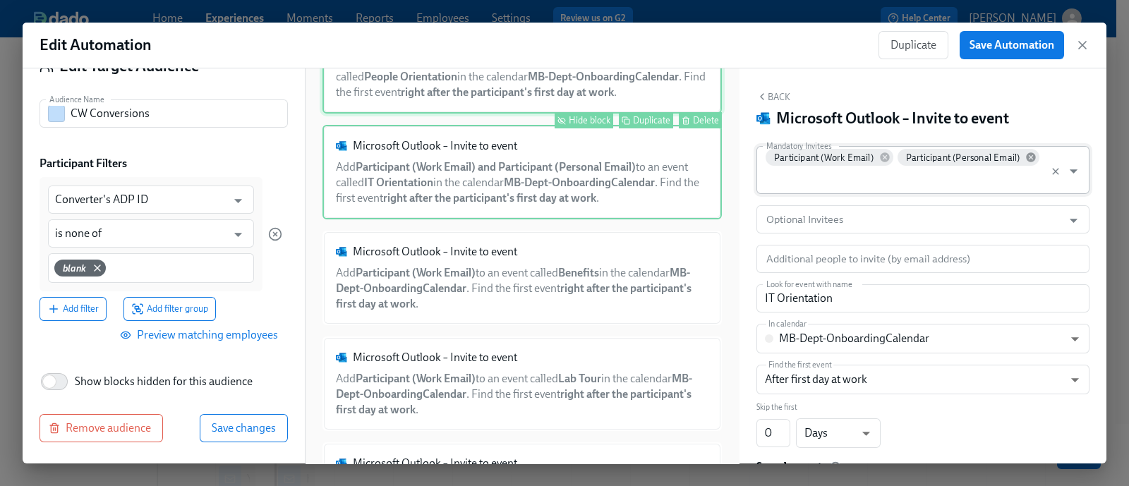
click at [1033, 156] on icon at bounding box center [1031, 157] width 9 height 9
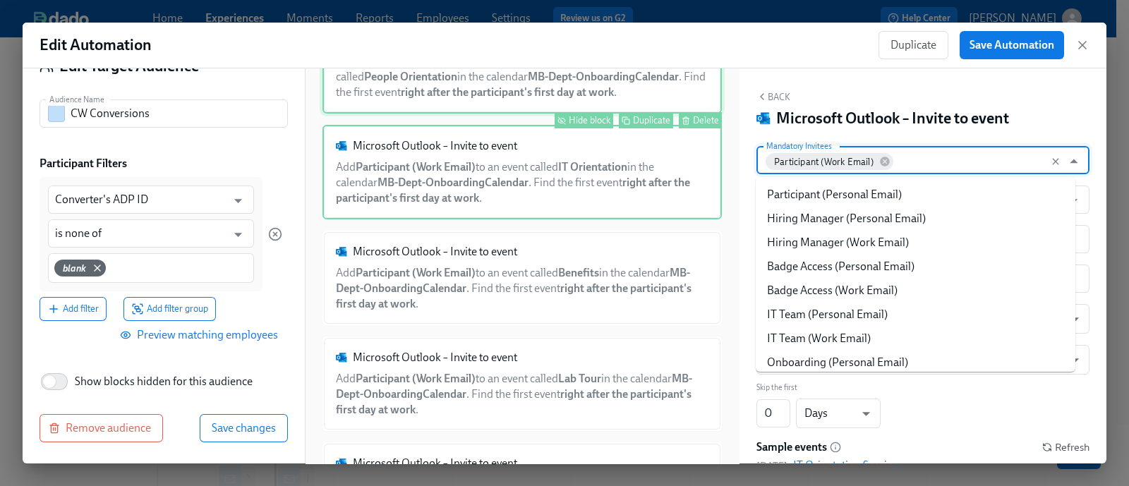
click at [962, 159] on input "Mandatory Invitees" at bounding box center [976, 160] width 160 height 28
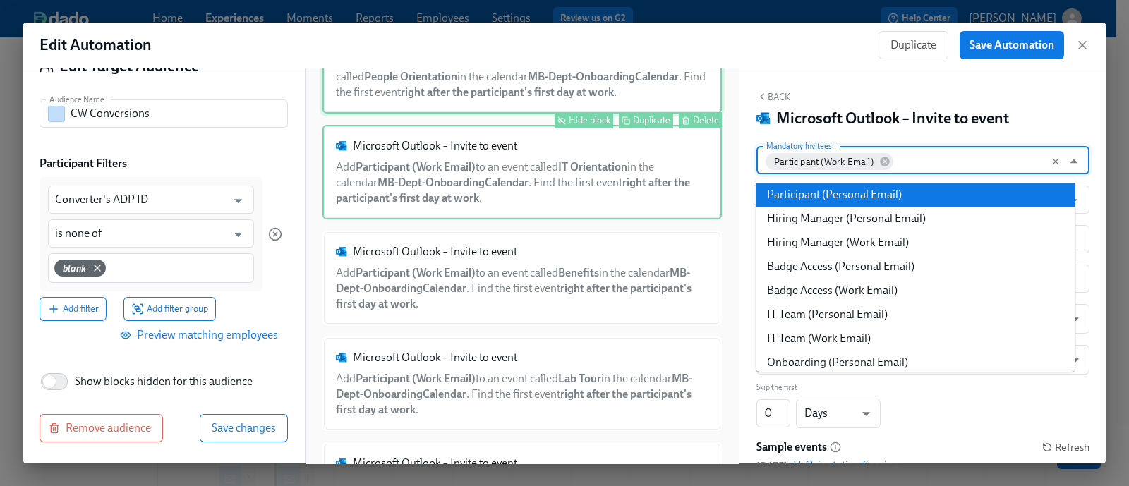
click at [925, 200] on li "Participant (Personal Email)" at bounding box center [916, 195] width 320 height 24
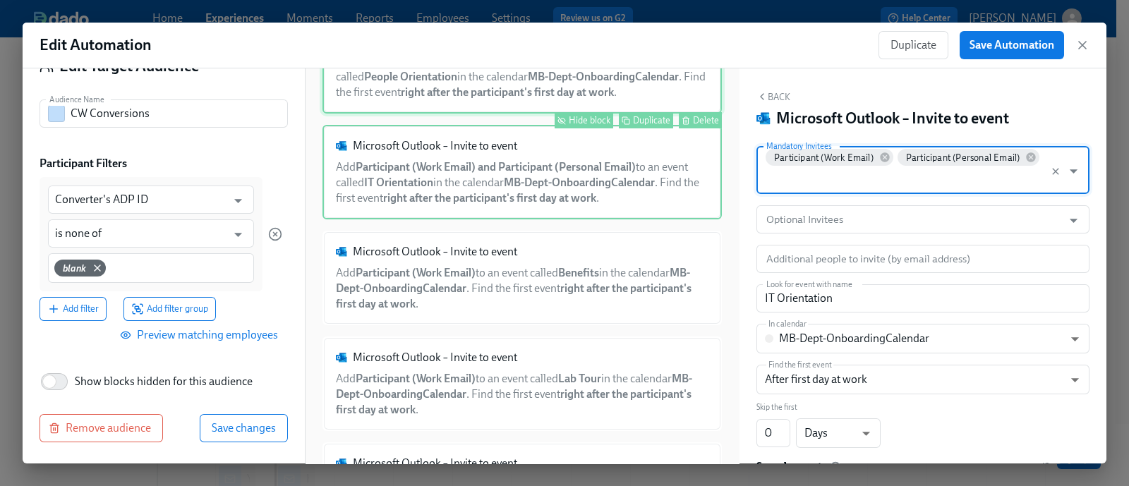
scroll to position [67, 0]
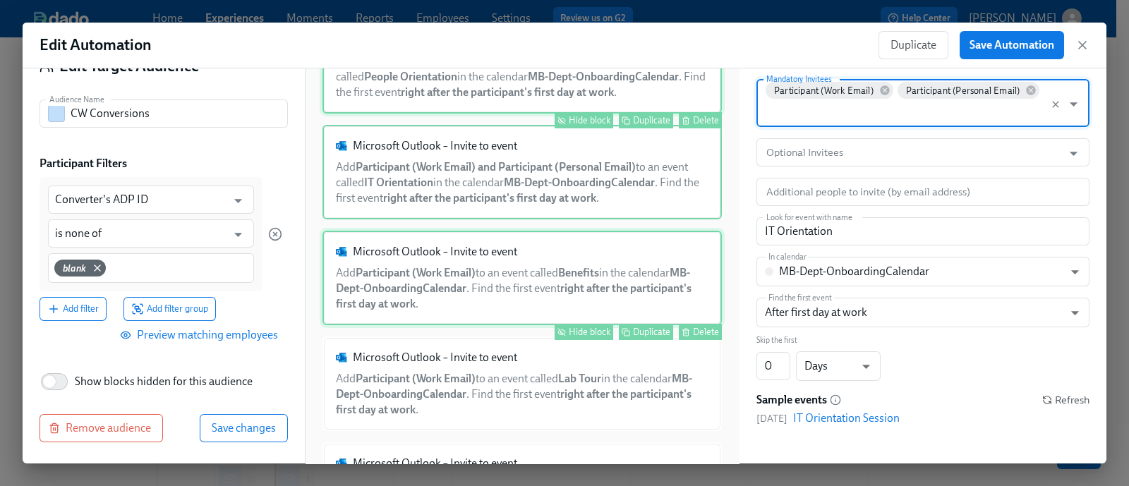
click at [543, 299] on div "Microsoft Outlook – Invite to event Add Participant (Work Email) to an event ca…" at bounding box center [522, 278] width 399 height 95
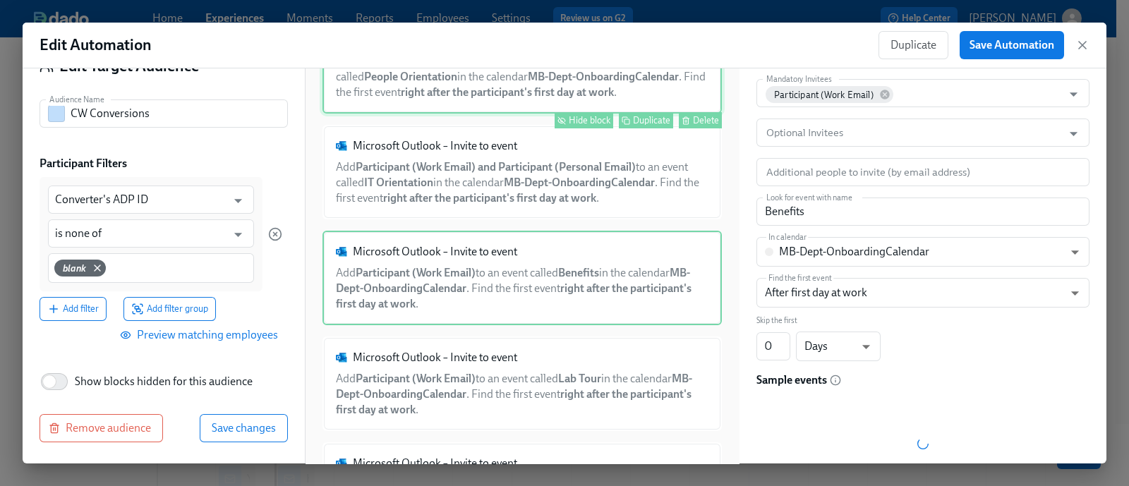
click at [918, 114] on div "Mandatory Invitees Participant (Work Email) Mandatory Invitees Optional Invitee…" at bounding box center [923, 288] width 333 height 418
click at [916, 92] on input "Mandatory Invitees" at bounding box center [976, 93] width 160 height 28
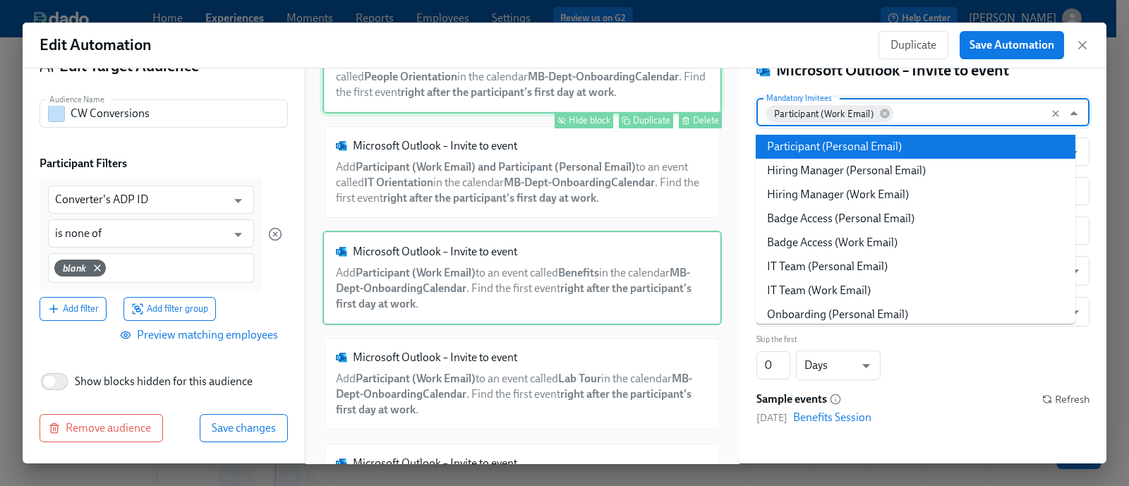
scroll to position [48, 0]
click at [900, 131] on ul "Participant (Personal Email) Hiring Manager (Personal Email) Hiring Manager (Wo…" at bounding box center [916, 226] width 320 height 195
click at [861, 143] on li "Participant (Personal Email)" at bounding box center [916, 147] width 320 height 24
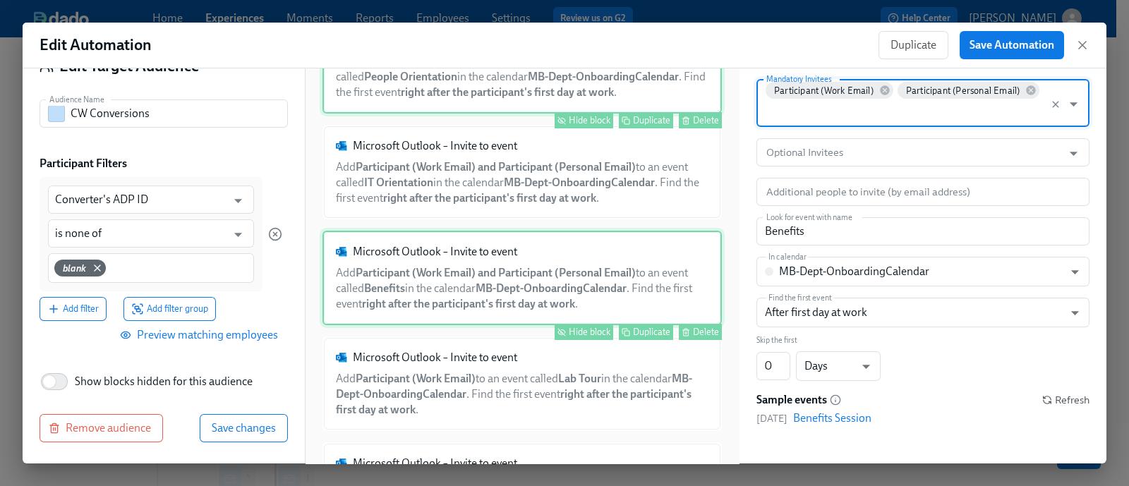
scroll to position [282, 0]
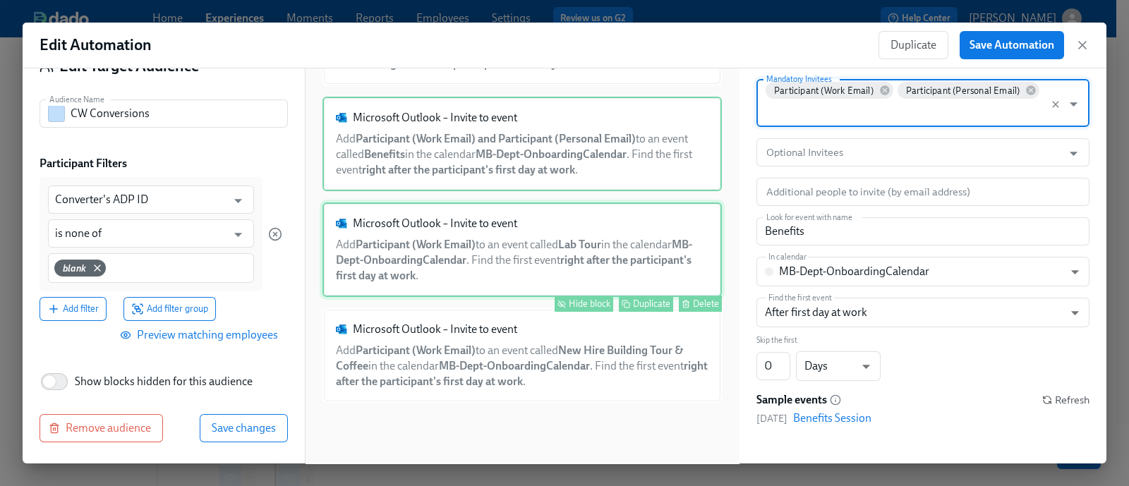
click at [560, 284] on div "Microsoft Outlook – Invite to event Add Participant (Work Email) to an event ca…" at bounding box center [522, 250] width 399 height 95
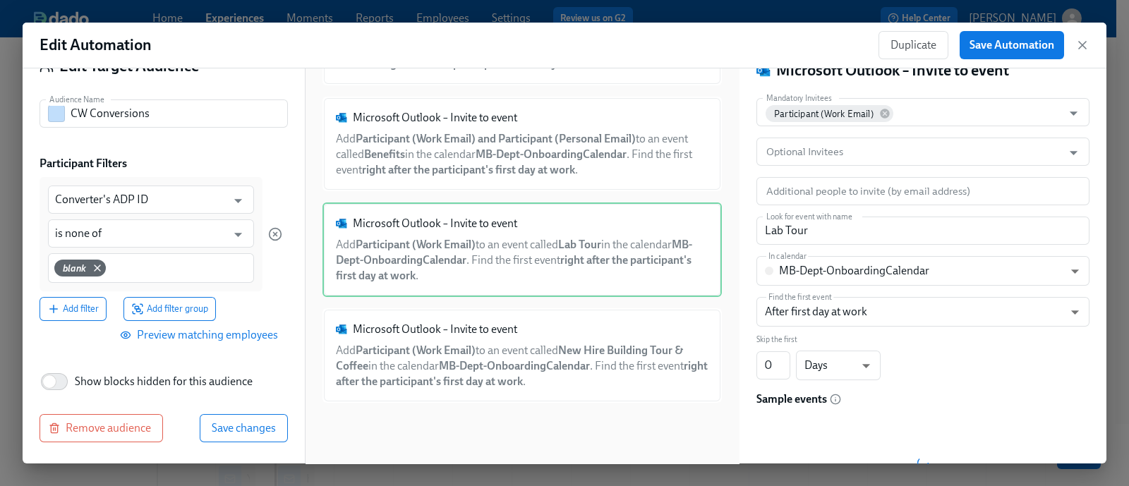
scroll to position [67, 0]
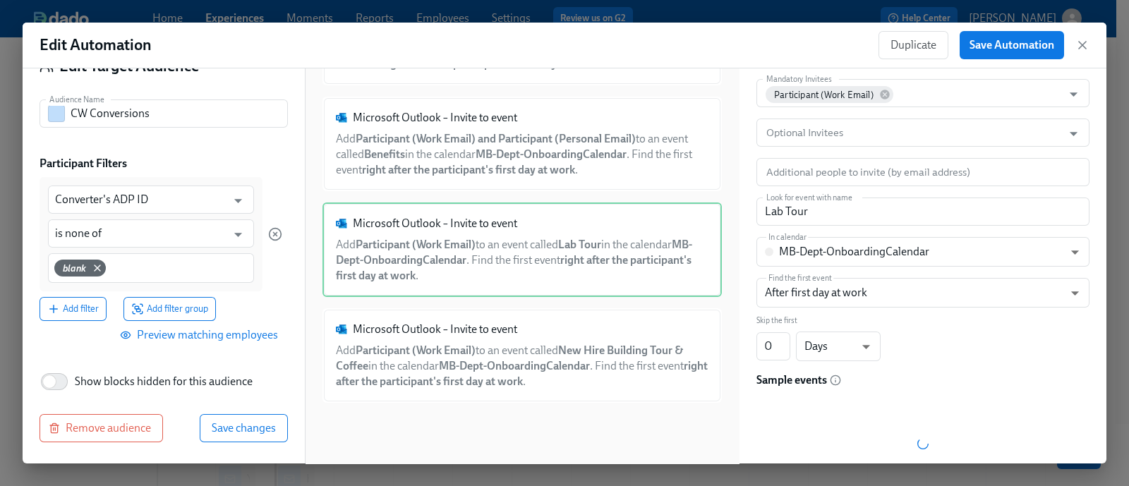
click at [984, 109] on div "Mandatory Invitees Participant (Work Email) Mandatory Invitees Optional Invitee…" at bounding box center [923, 288] width 333 height 418
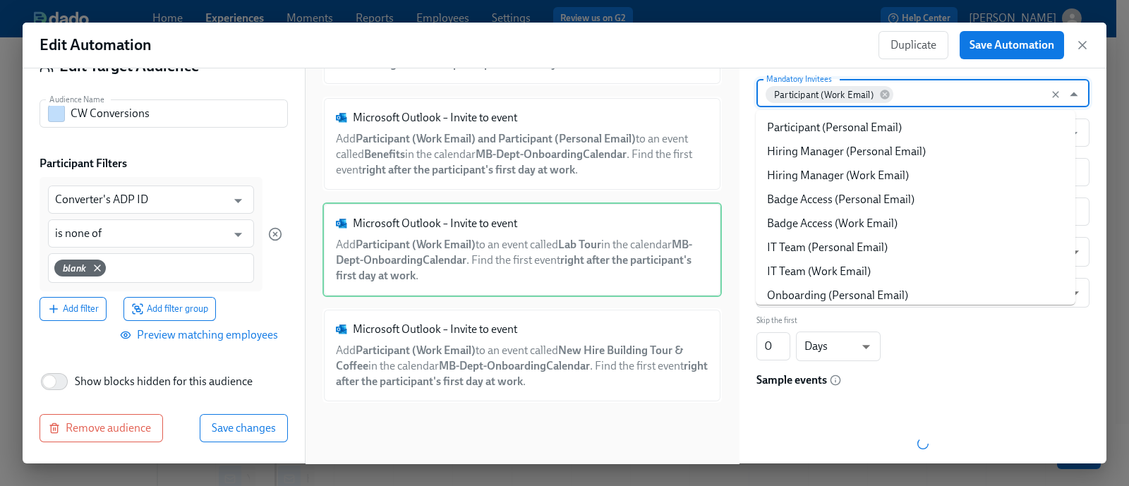
click at [954, 90] on input "Mandatory Invitees" at bounding box center [976, 93] width 160 height 28
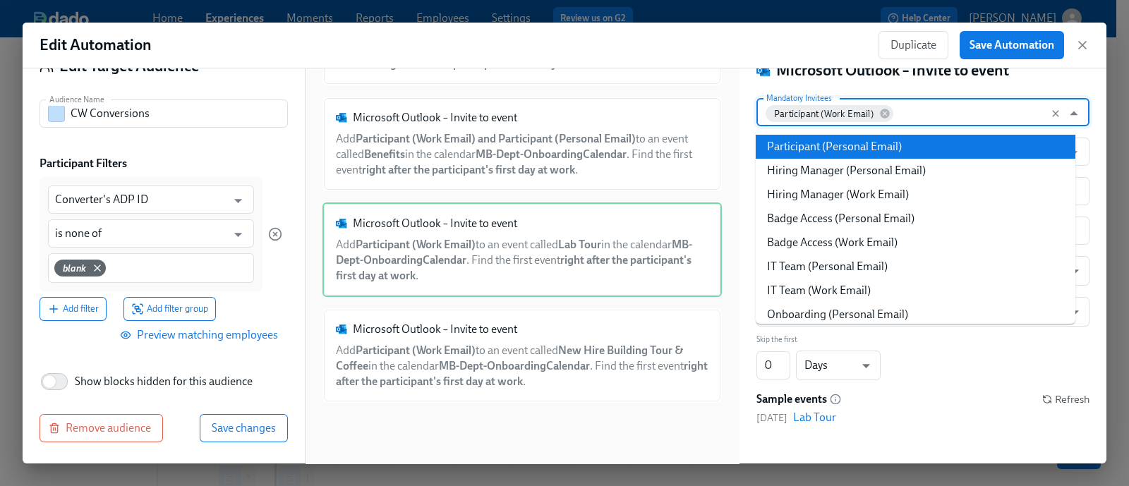
click at [899, 157] on li "Participant (Personal Email)" at bounding box center [916, 147] width 320 height 24
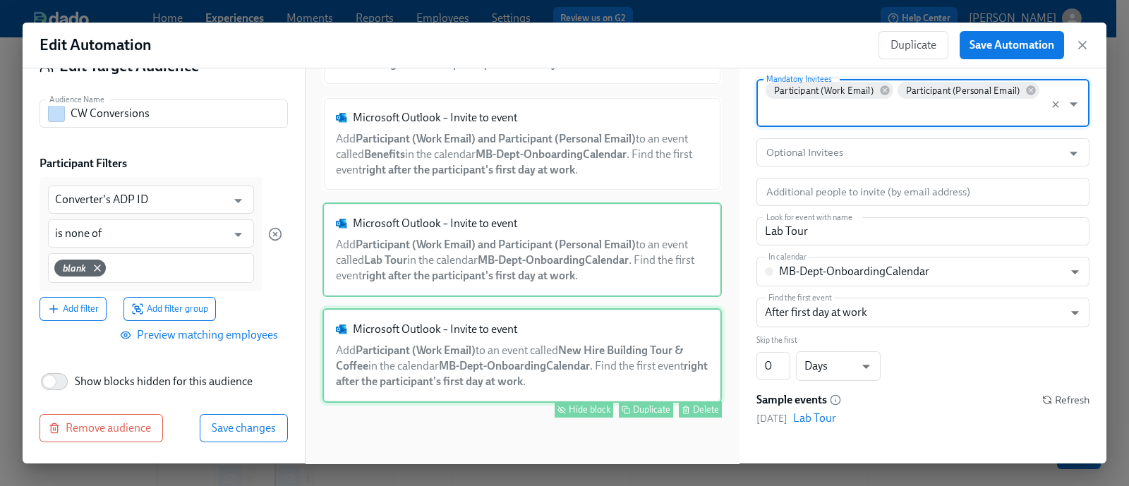
click at [543, 356] on div "Microsoft Outlook – Invite to event Add Participant (Work Email) to an event ca…" at bounding box center [522, 355] width 399 height 95
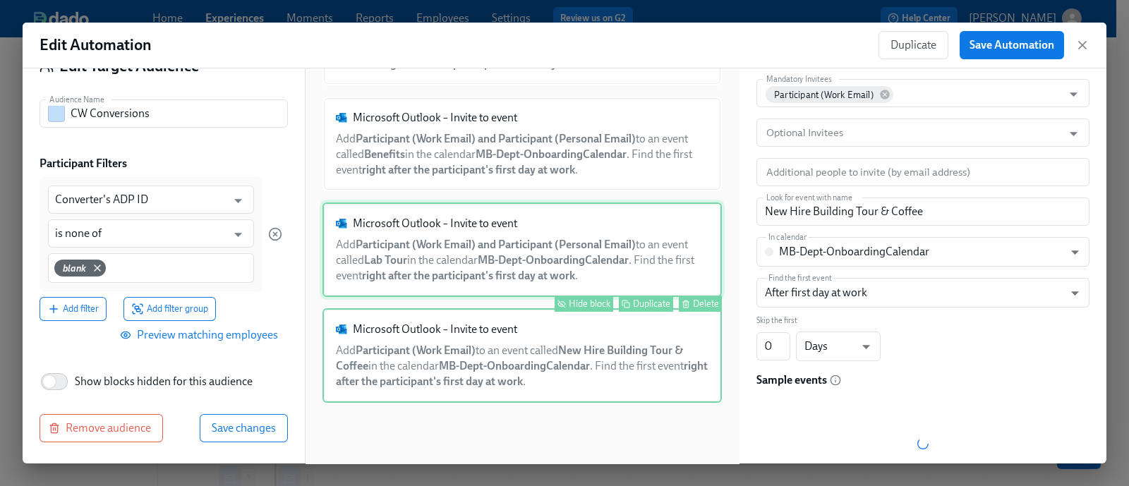
click at [519, 260] on div "Microsoft Outlook – Invite to event Add Participant (Work Email) and Participan…" at bounding box center [522, 250] width 399 height 95
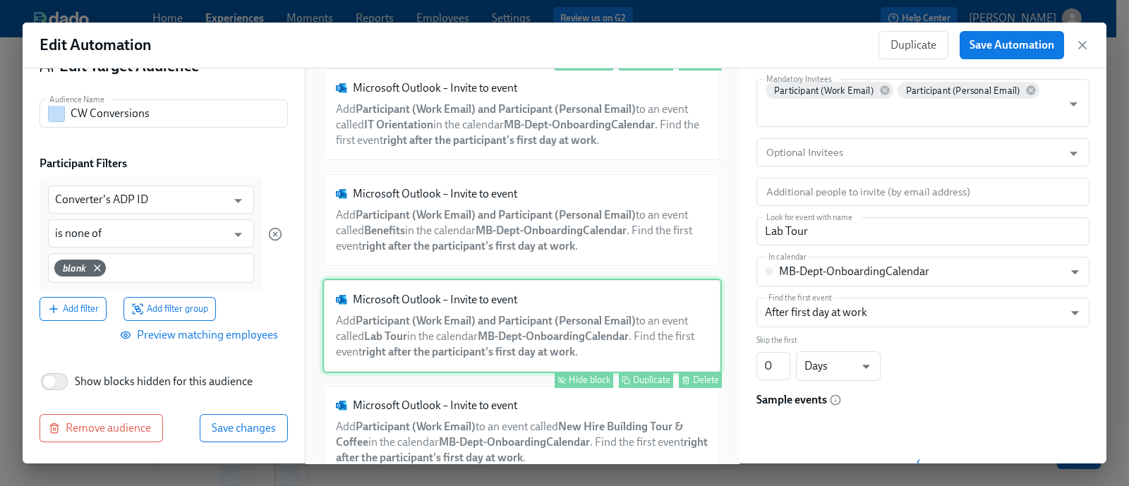
scroll to position [165, 0]
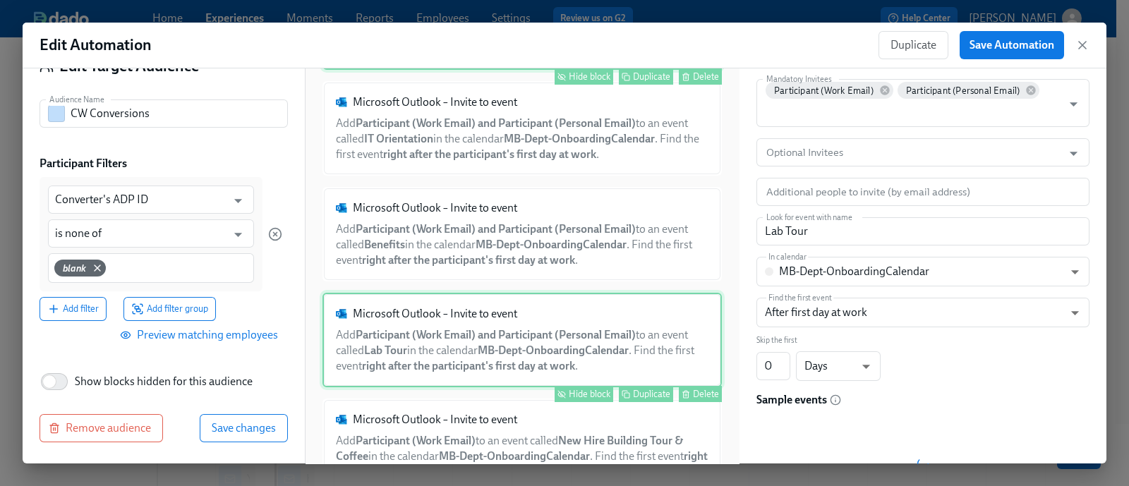
click at [519, 260] on div "Microsoft Outlook – Invite to event Add Participant (Work Email) and Participan…" at bounding box center [522, 234] width 399 height 95
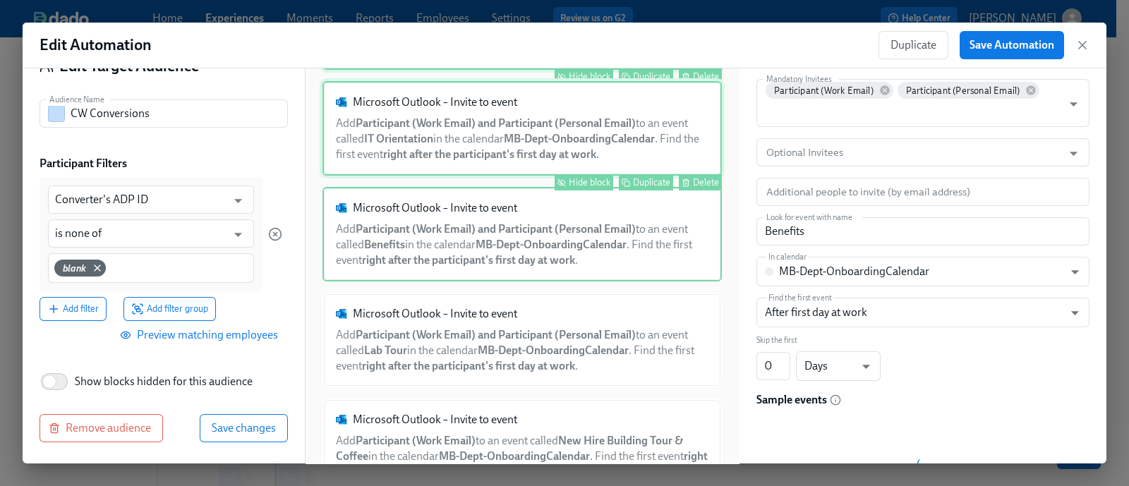
click at [536, 164] on div "Microsoft Outlook – Invite to event Add Participant (Work Email) and Participan…" at bounding box center [522, 128] width 399 height 95
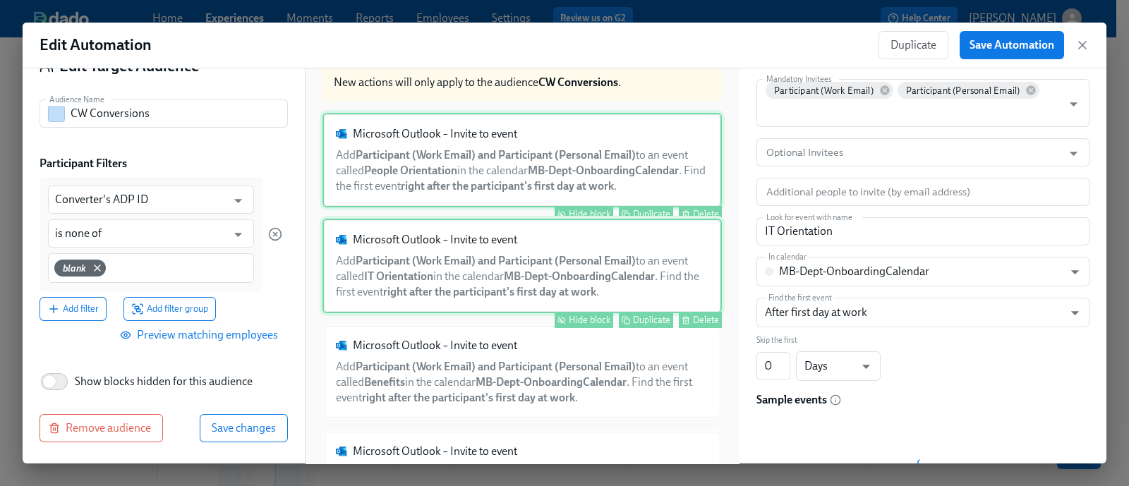
scroll to position [26, 0]
click at [536, 164] on div "Microsoft Outlook – Invite to event Add Participant (Work Email) and Participan…" at bounding box center [522, 161] width 399 height 95
type input "People Orientation"
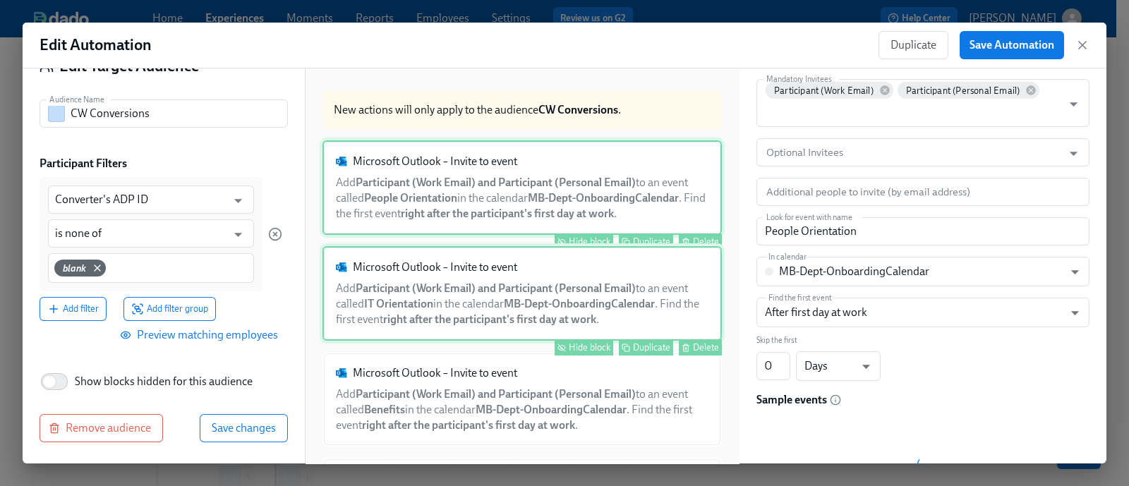
scroll to position [282, 0]
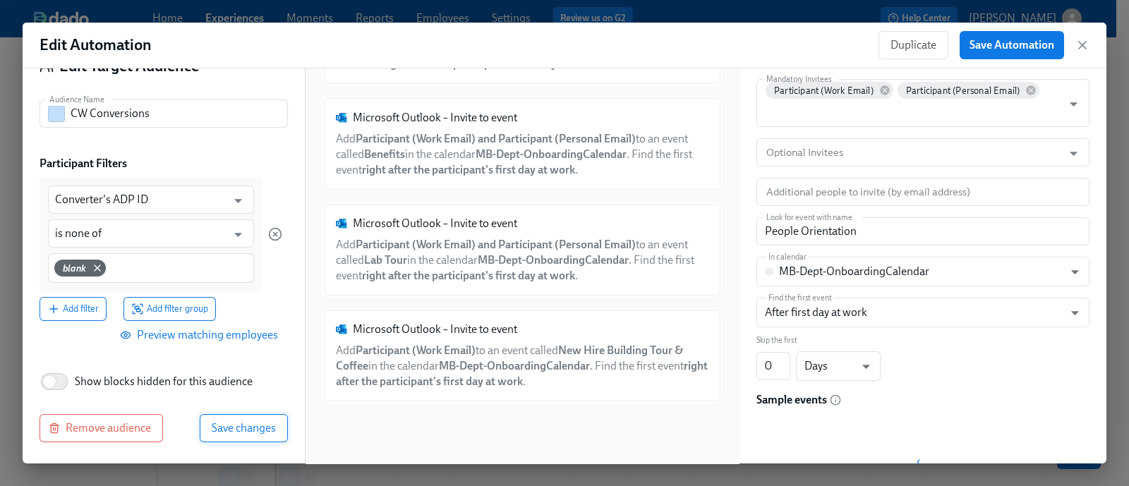
click at [219, 430] on span "Save changes" at bounding box center [244, 428] width 64 height 14
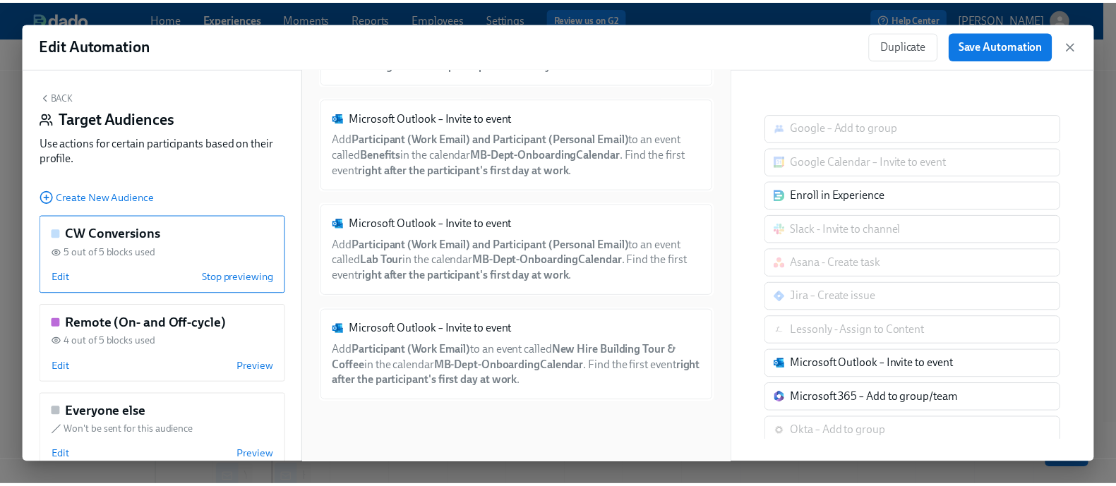
scroll to position [0, 0]
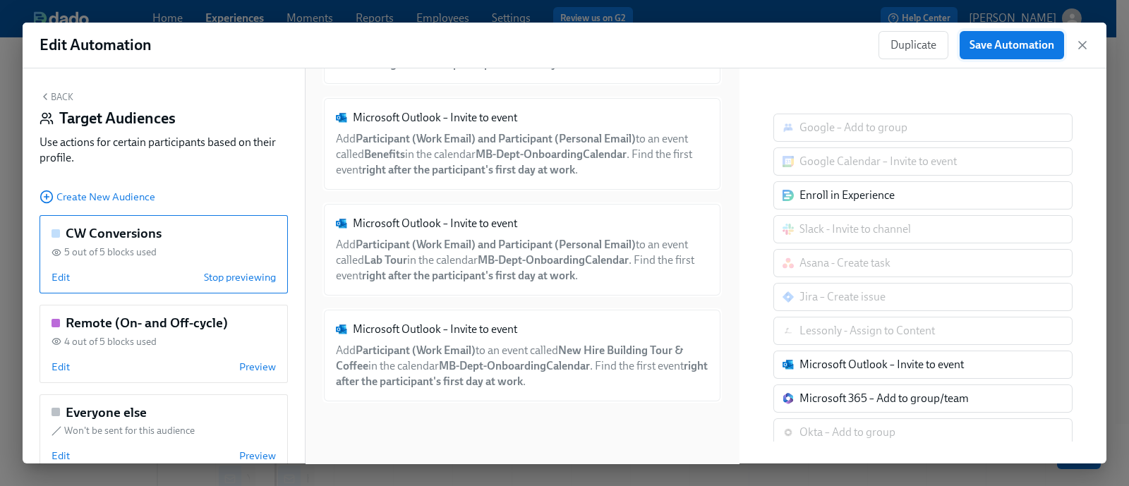
click at [1022, 32] on button "Save Automation" at bounding box center [1012, 45] width 104 height 28
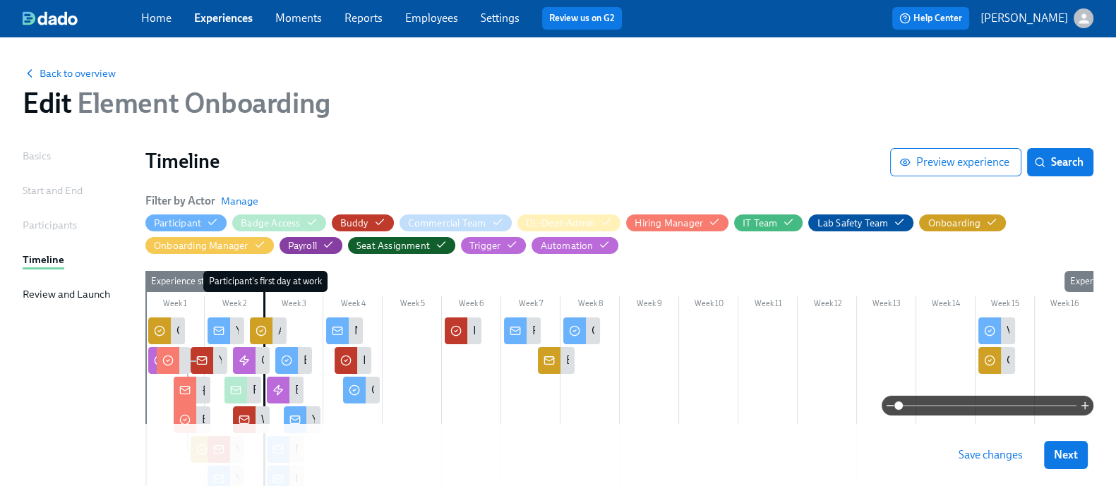
click at [995, 450] on span "Save changes" at bounding box center [990, 455] width 64 height 14
click at [458, 18] on link "Employees" at bounding box center [431, 17] width 53 height 13
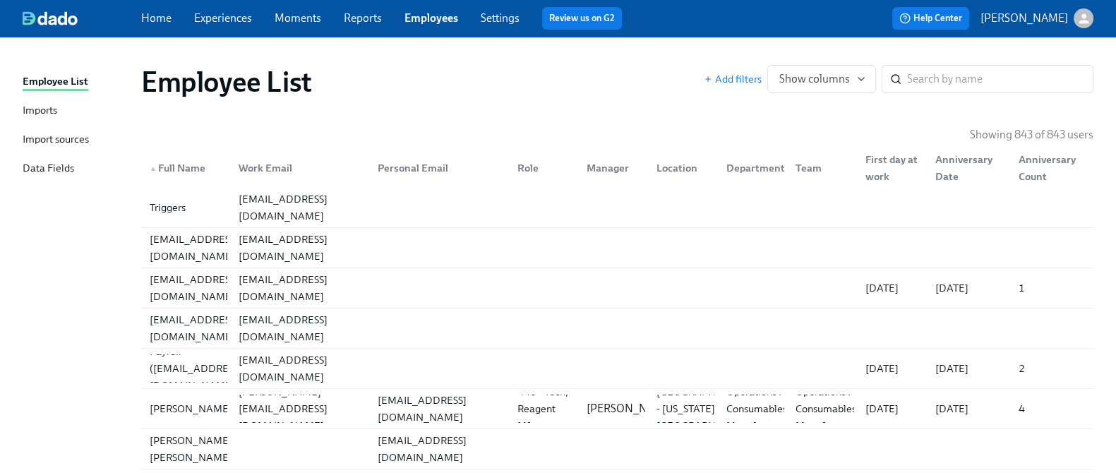
click at [81, 136] on div "Import sources" at bounding box center [56, 140] width 66 height 18
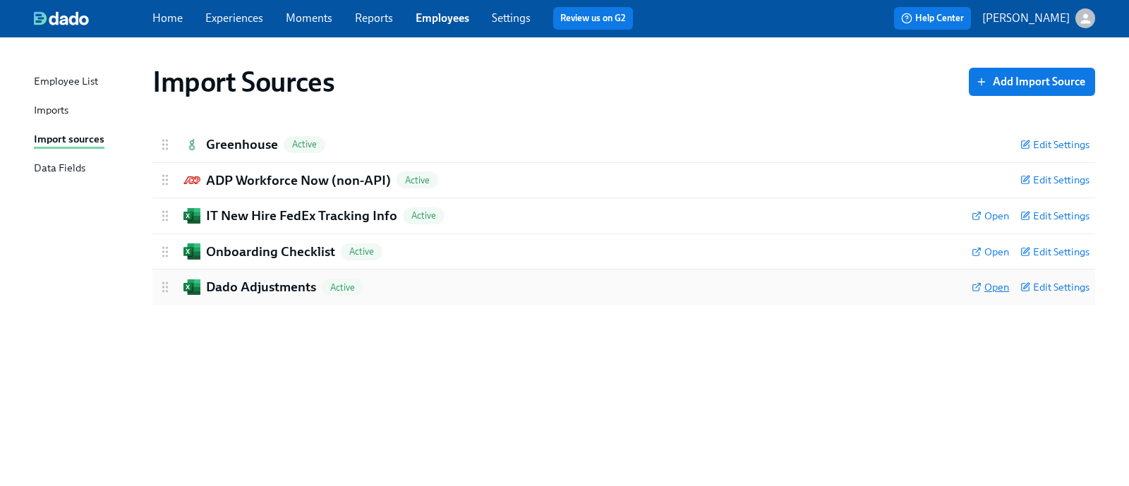
click at [997, 284] on span "Open" at bounding box center [990, 287] width 37 height 14
click at [254, 17] on link "Experiences" at bounding box center [234, 17] width 58 height 13
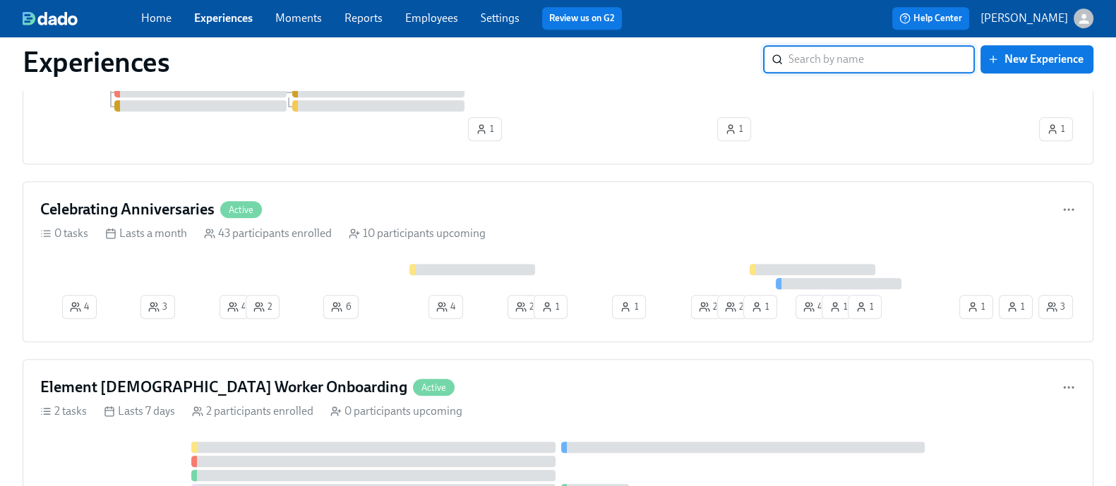
scroll to position [1085, 0]
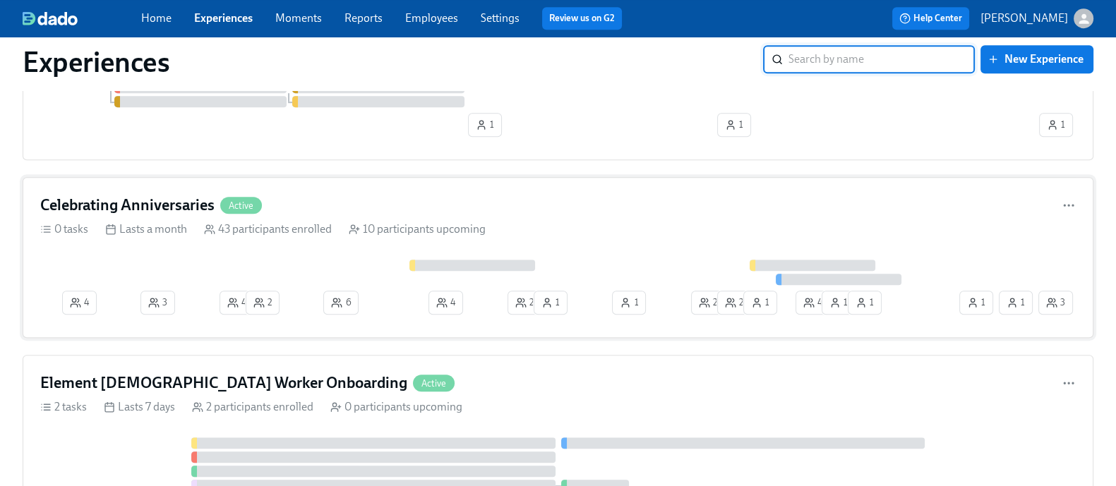
click at [387, 209] on div "Celebrating Anniversaries Active" at bounding box center [557, 205] width 1035 height 21
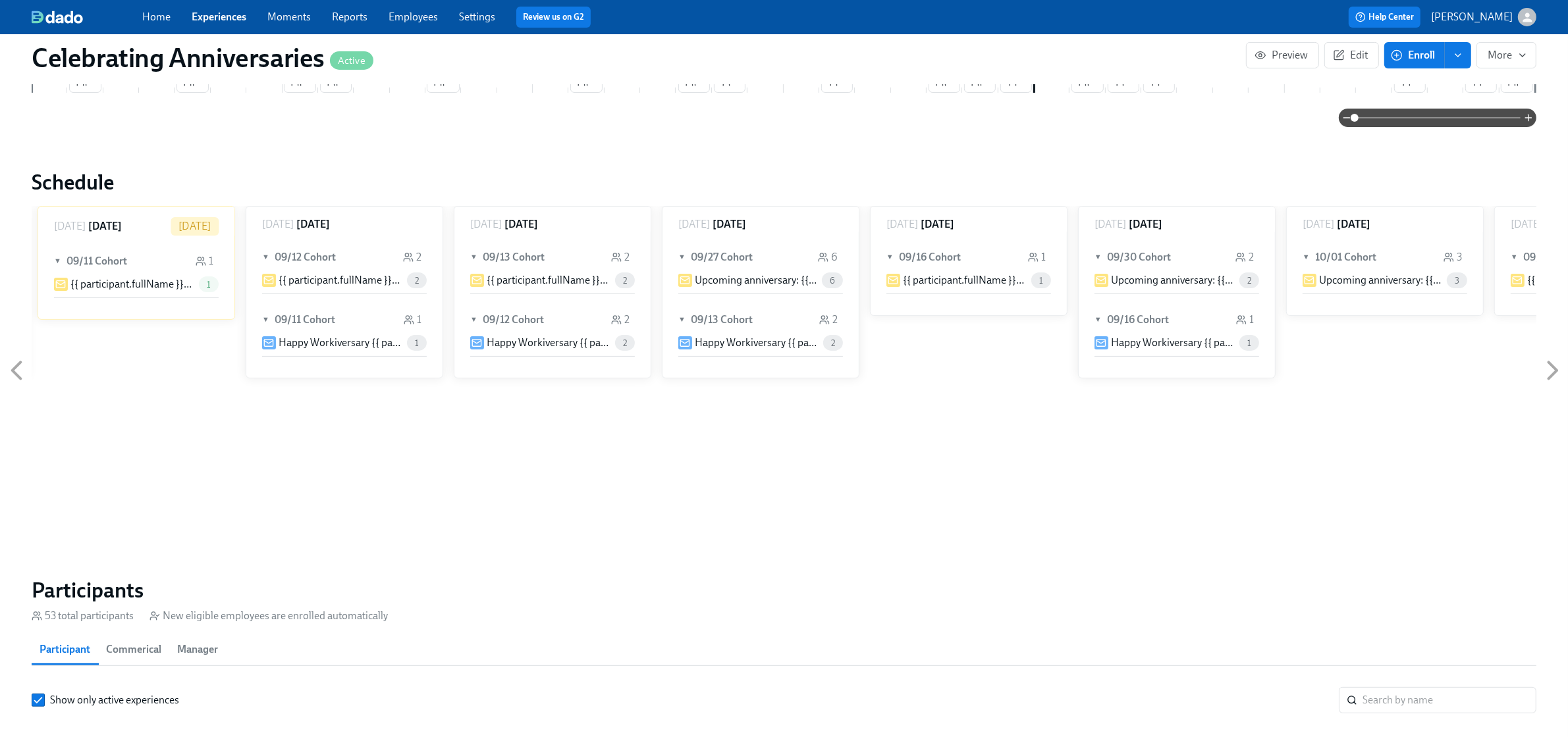
scroll to position [577, 0]
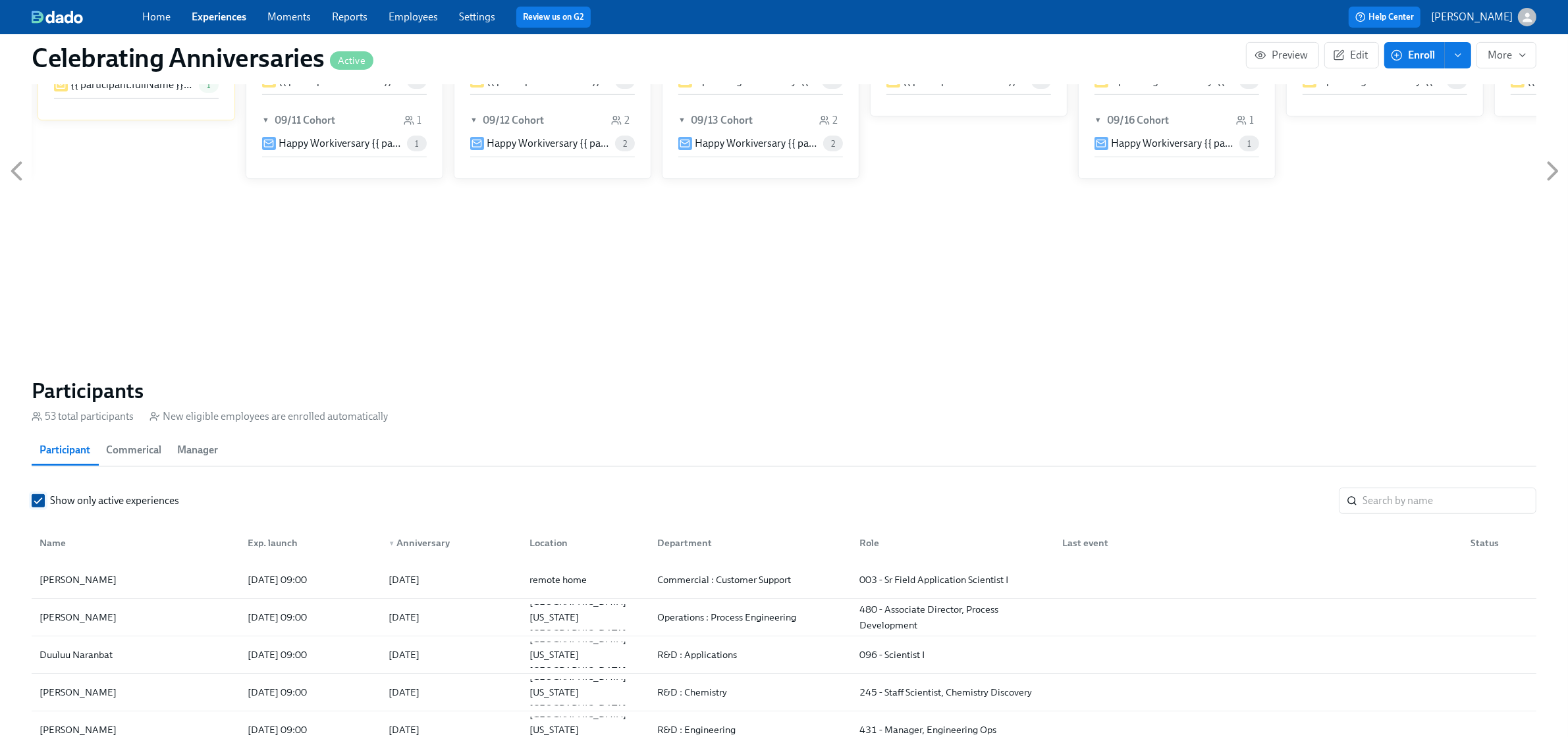
click at [143, 453] on span "Show only active experiences" at bounding box center [115, 501] width 129 height 15
click at [44, 453] on input "Show only active experiences" at bounding box center [38, 501] width 12 height 12
click at [1054, 453] on input "search" at bounding box center [1449, 501] width 174 height 26
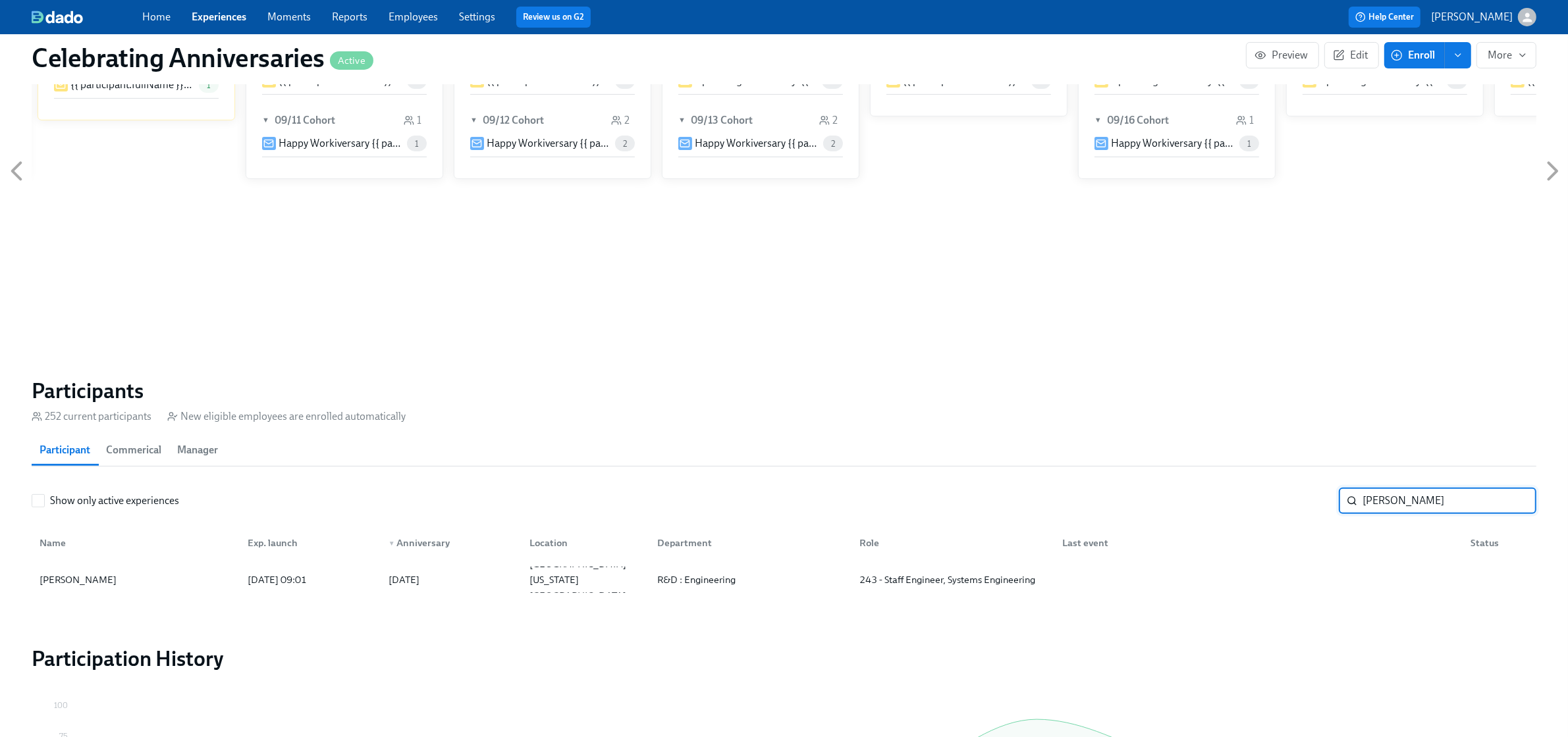
click at [1054, 453] on input "[PERSON_NAME]" at bounding box center [1449, 501] width 174 height 26
type input "[PERSON_NAME]"
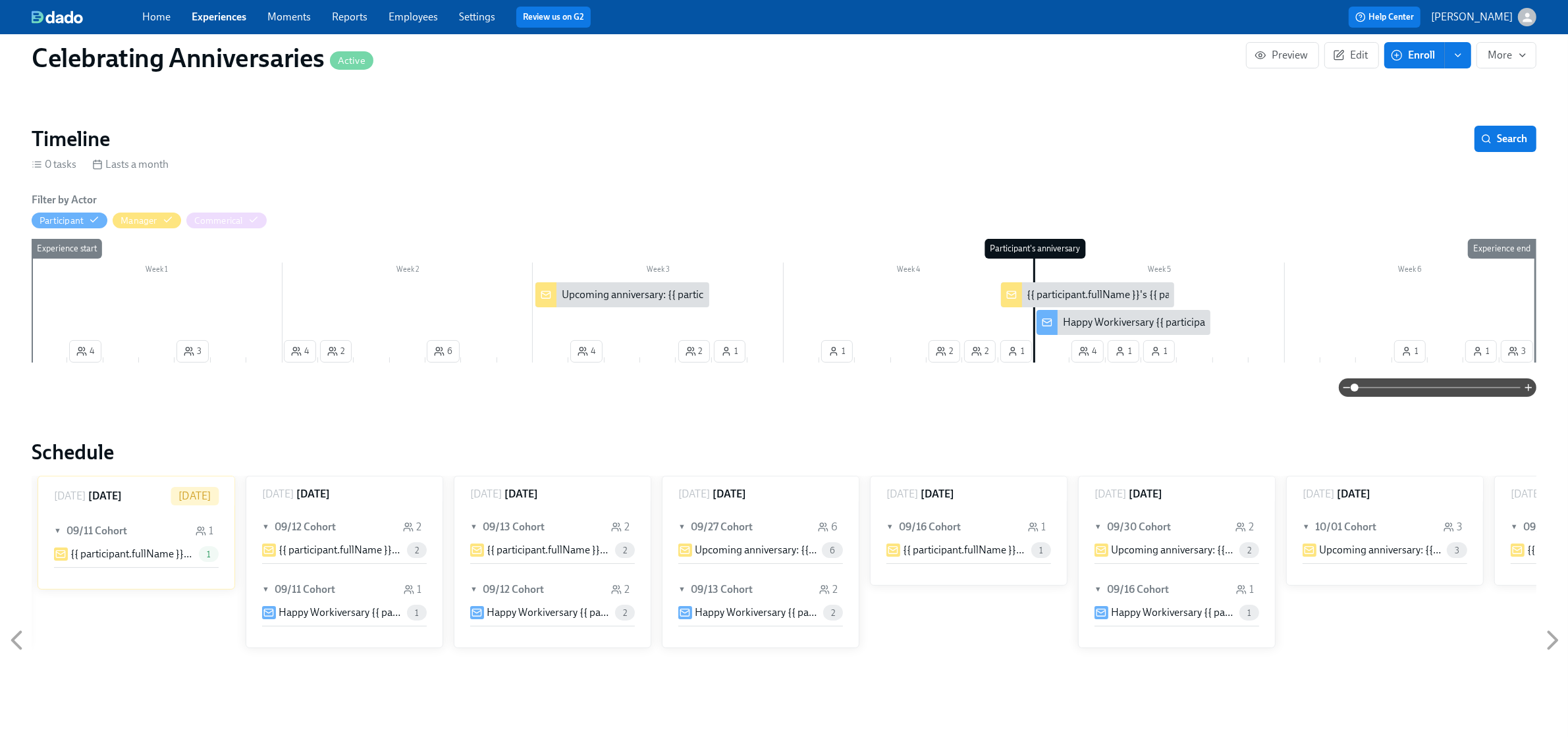
scroll to position [82, 0]
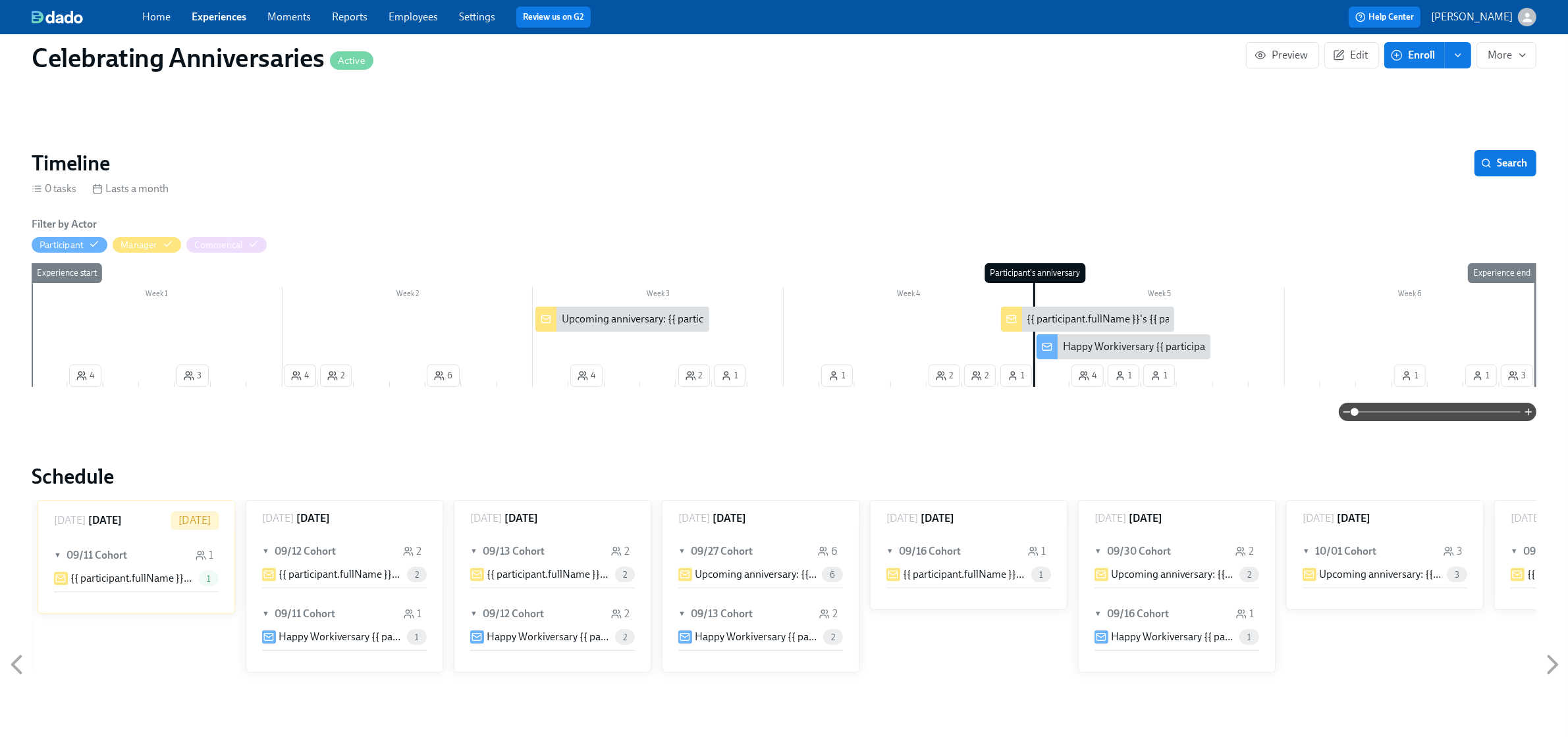
click at [666, 329] on div "Upcoming anniversary: {{ participant.fullName }}" at bounding box center [623, 319] width 174 height 25
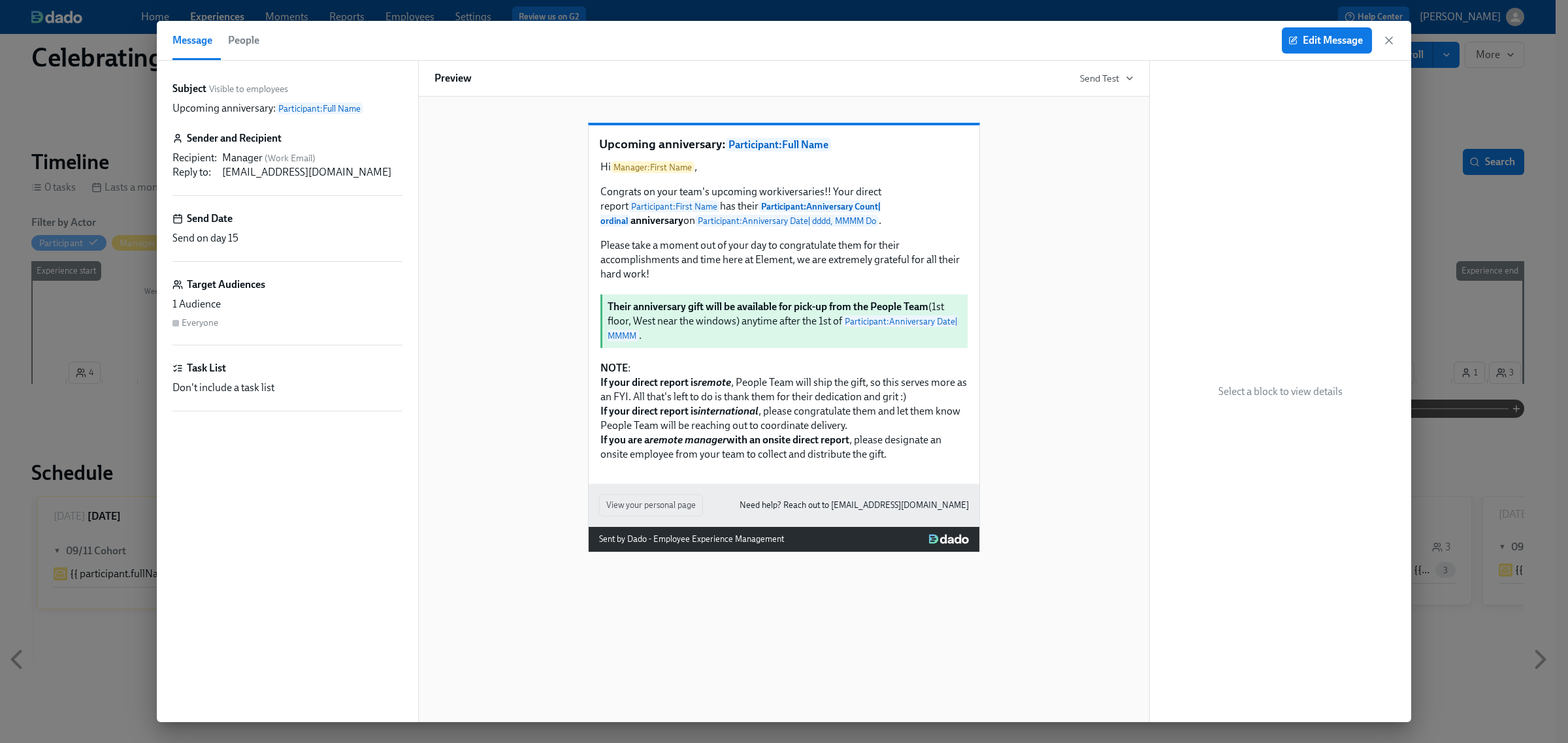
click at [1045, 43] on icon "button" at bounding box center [1388, 41] width 13 height 13
